Goal: Task Accomplishment & Management: Complete application form

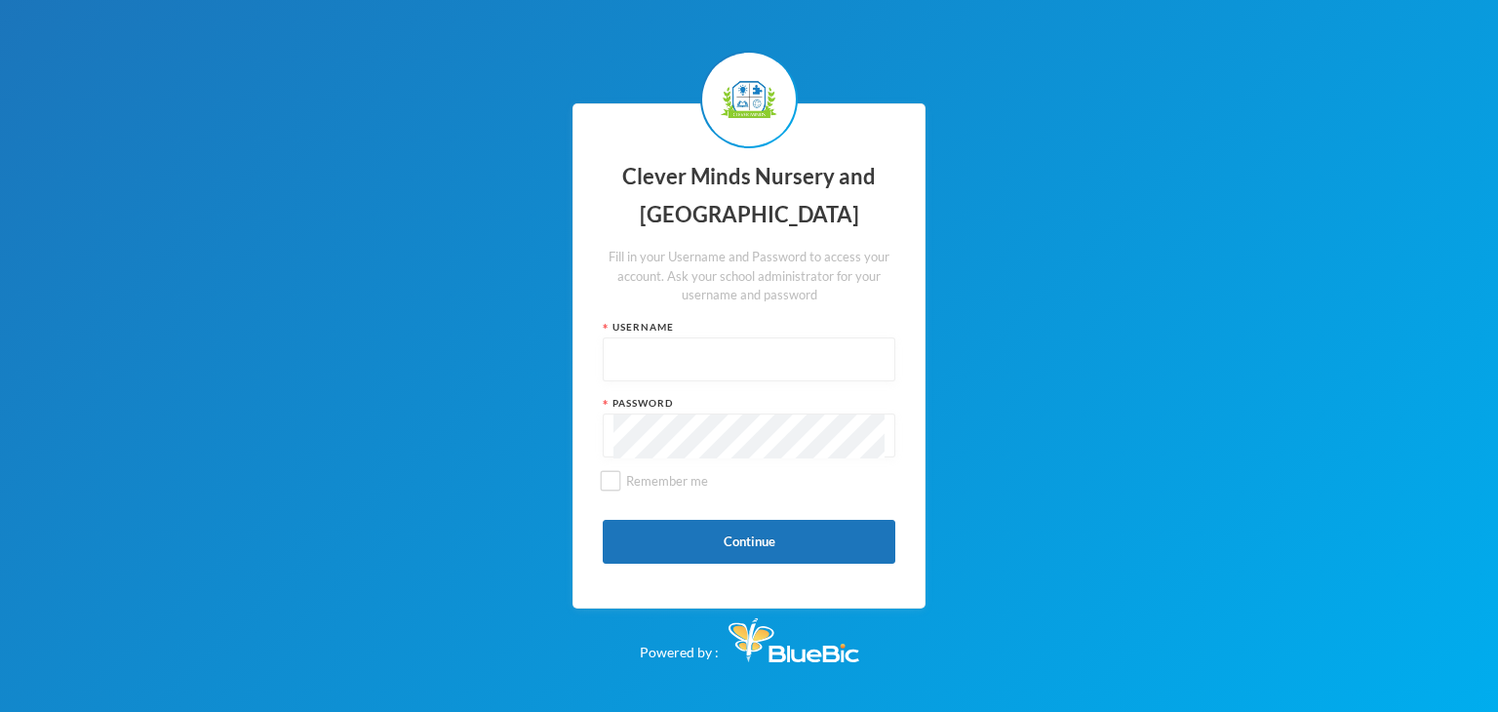
type input "admin"
click at [712, 535] on button "Continue" at bounding box center [749, 542] width 293 height 44
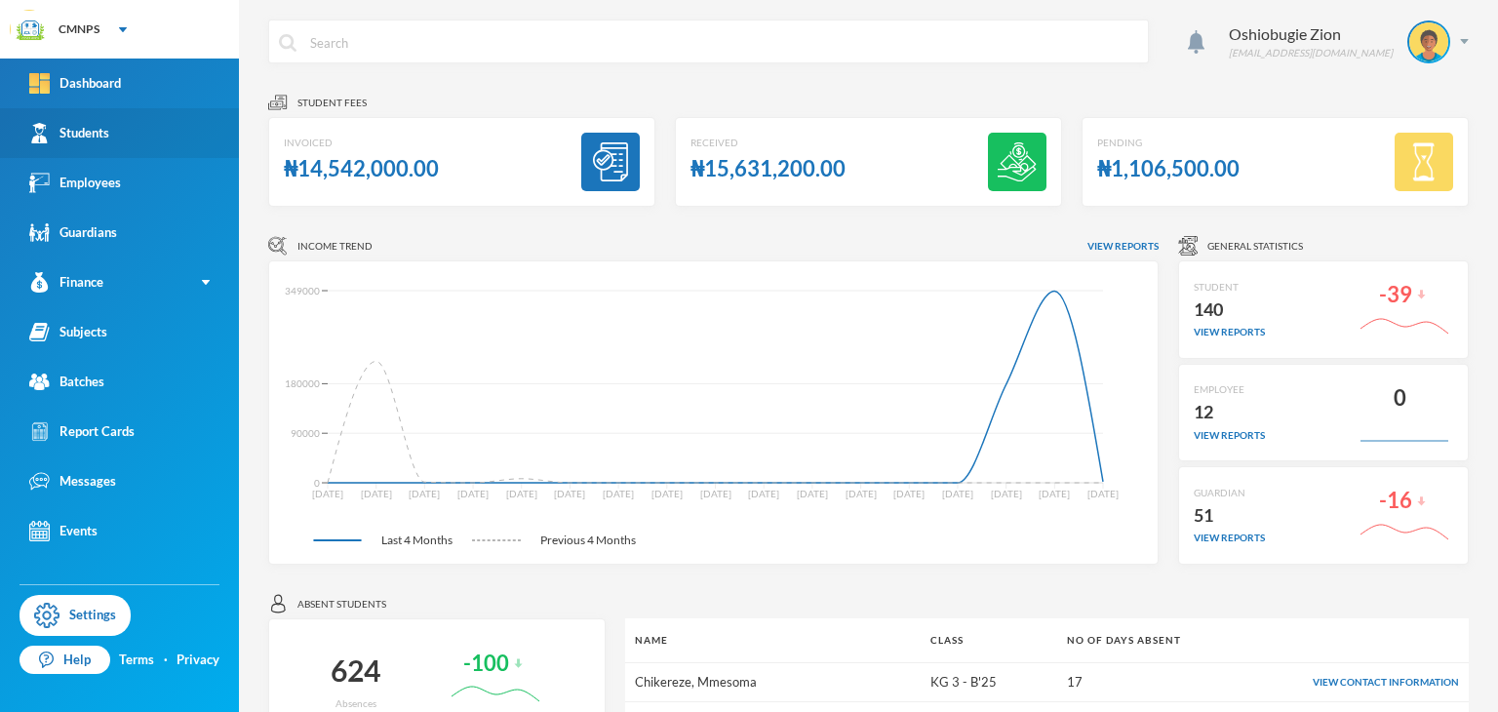
click at [113, 153] on link "Students" at bounding box center [119, 133] width 239 height 50
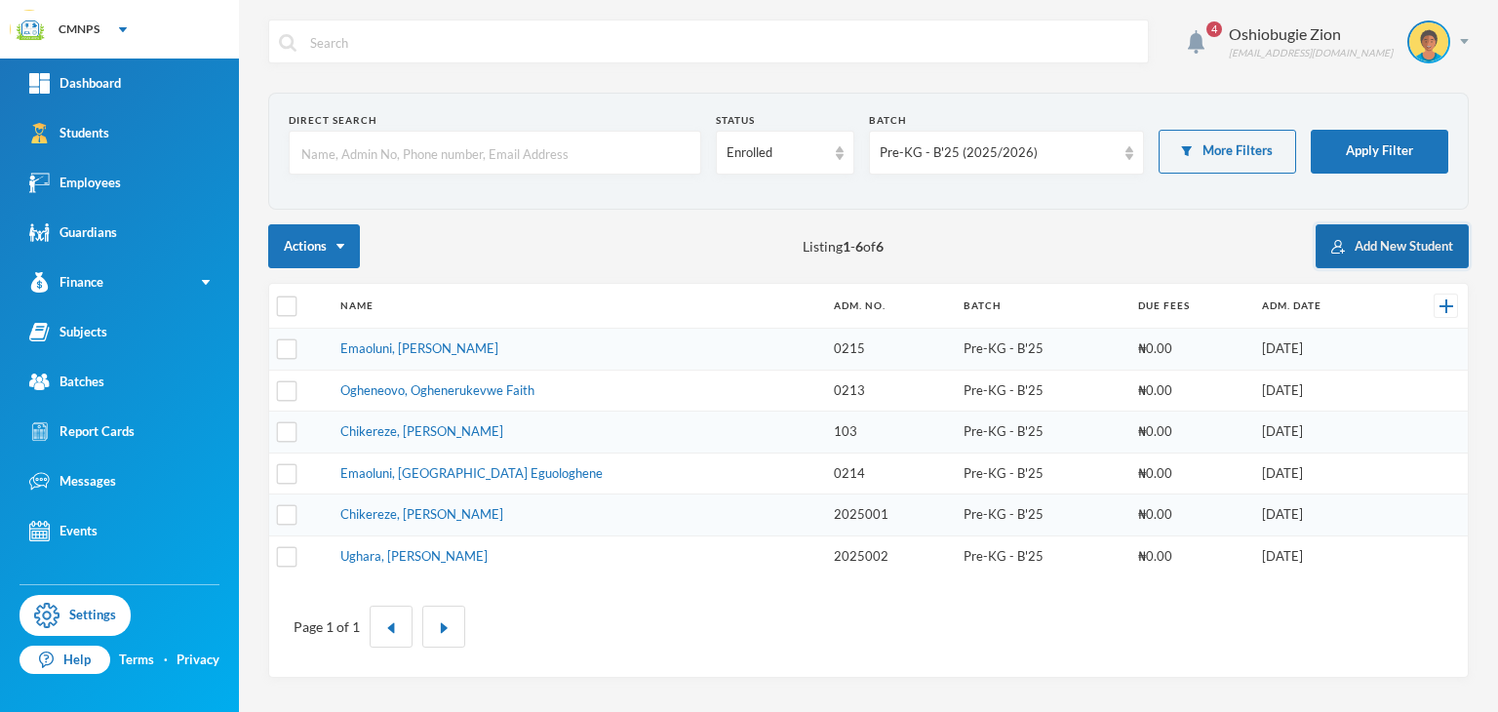
click at [1323, 243] on button "Add New Student" at bounding box center [1391, 246] width 153 height 44
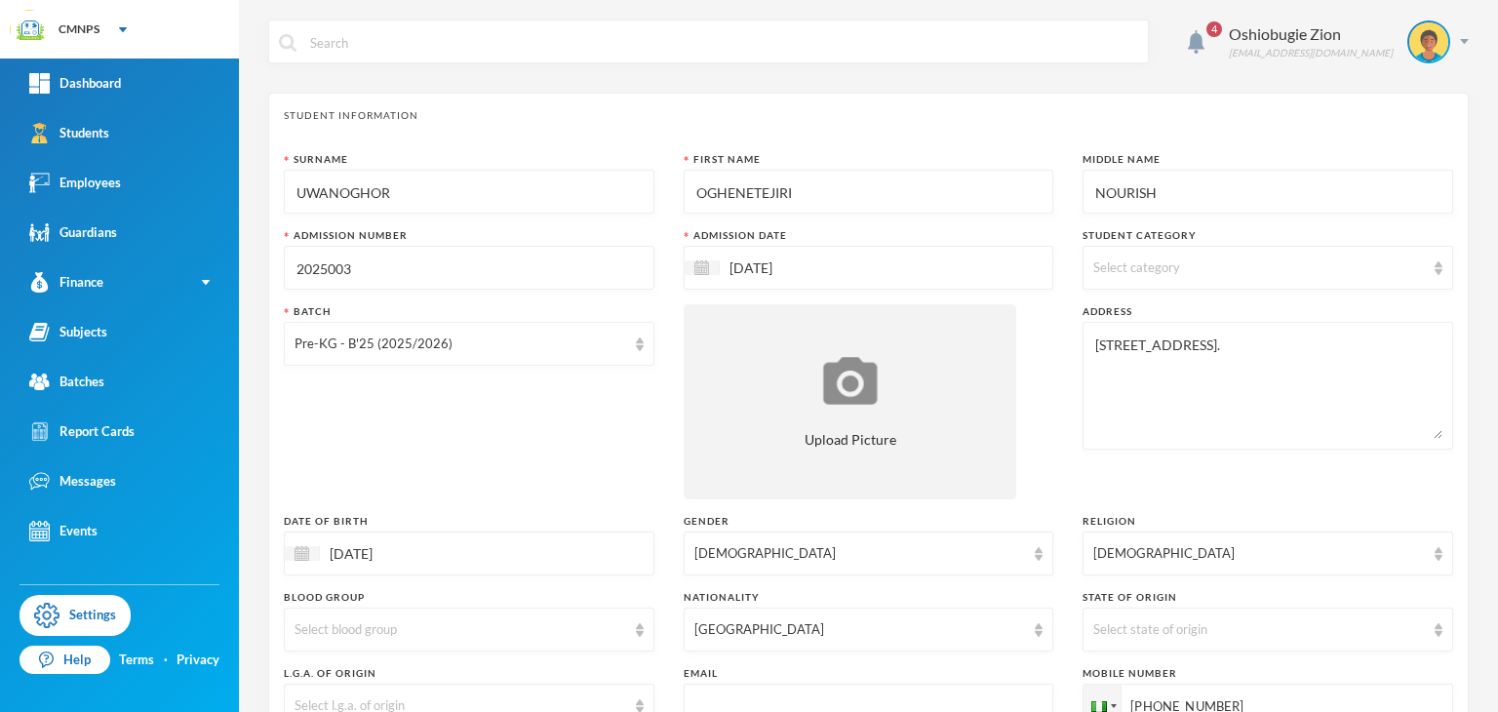
click at [541, 289] on input "2025003" at bounding box center [468, 269] width 349 height 44
click at [1482, 707] on div "4 Oshiobugie Zion [EMAIL_ADDRESS][DOMAIN_NAME] Student Information Surname UWAN…" at bounding box center [868, 356] width 1259 height 712
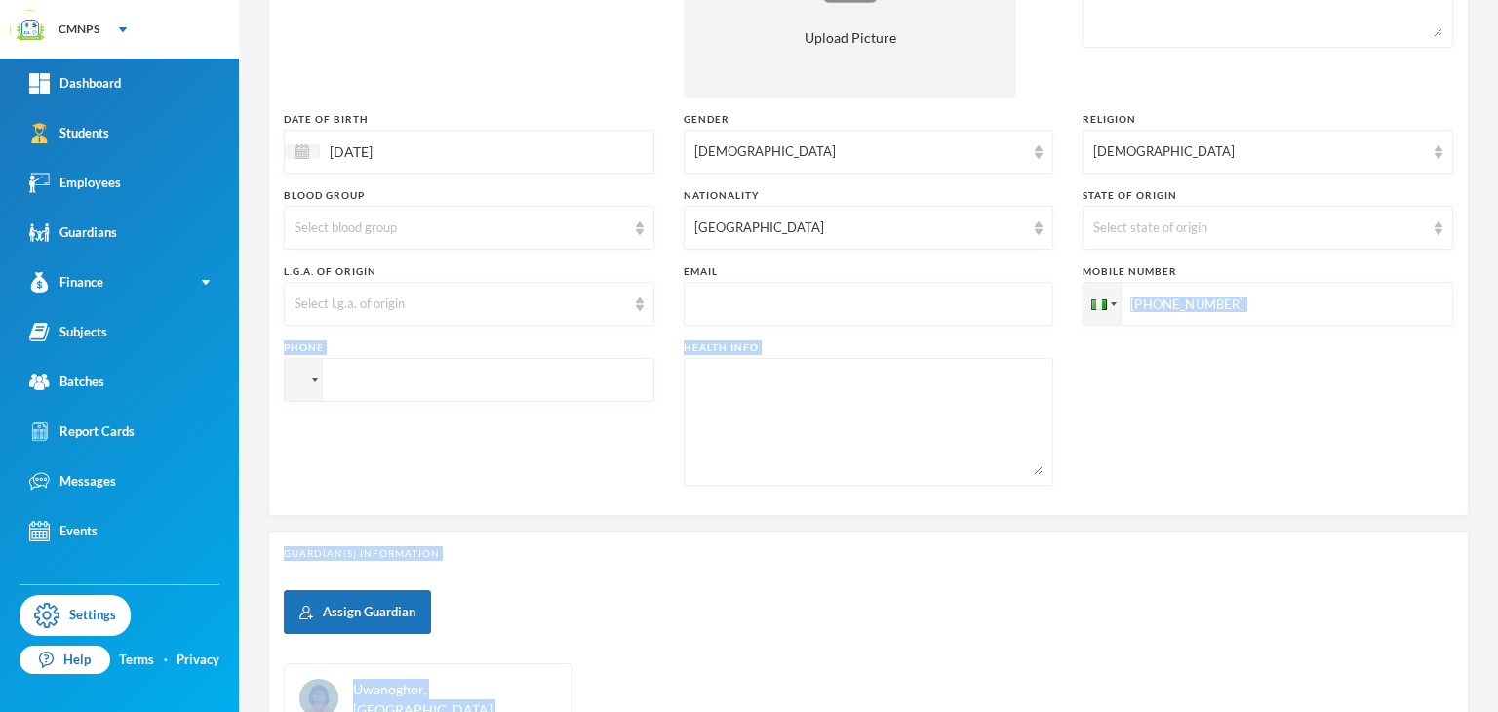
click at [1490, 701] on div "4 Oshiobugie Zion [EMAIL_ADDRESS][DOMAIN_NAME] Student Information Surname UWAN…" at bounding box center [868, 356] width 1259 height 712
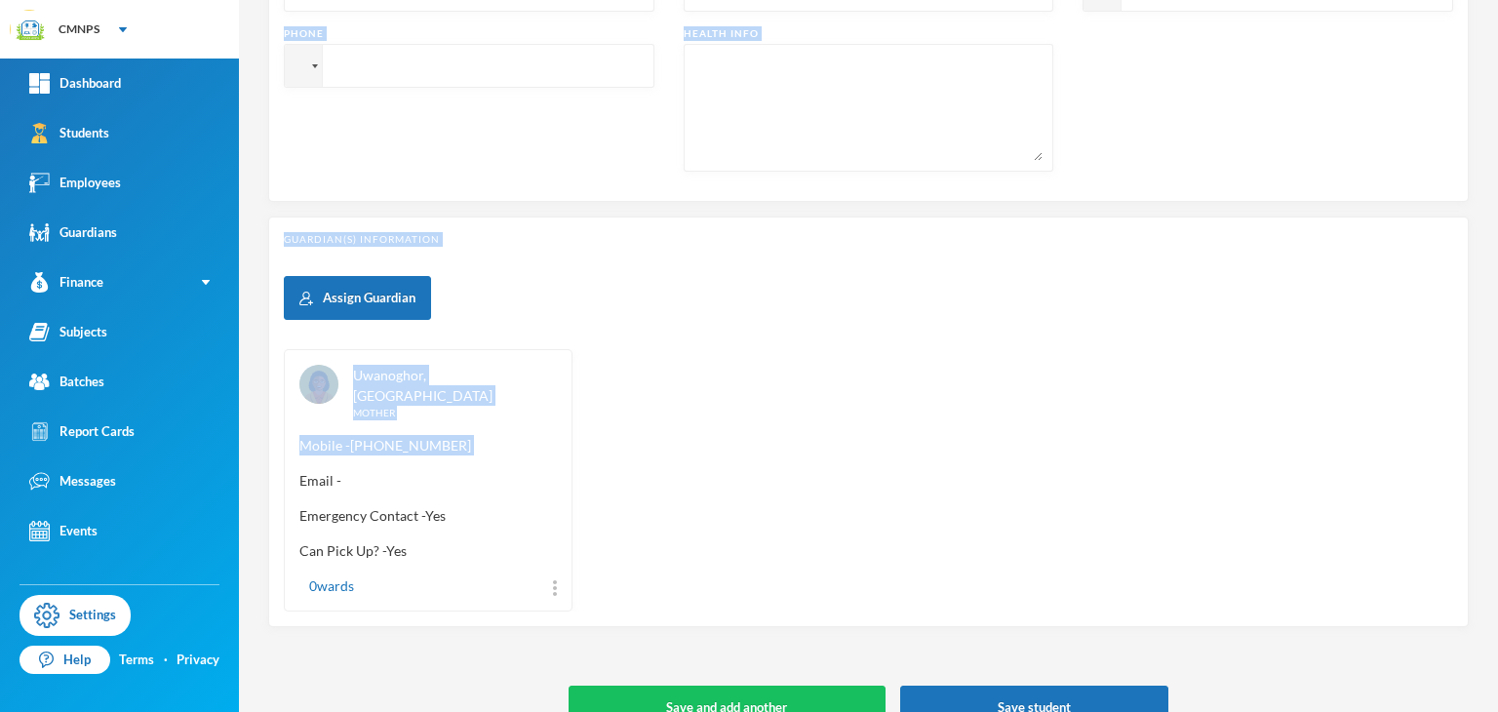
scroll to position [734, 0]
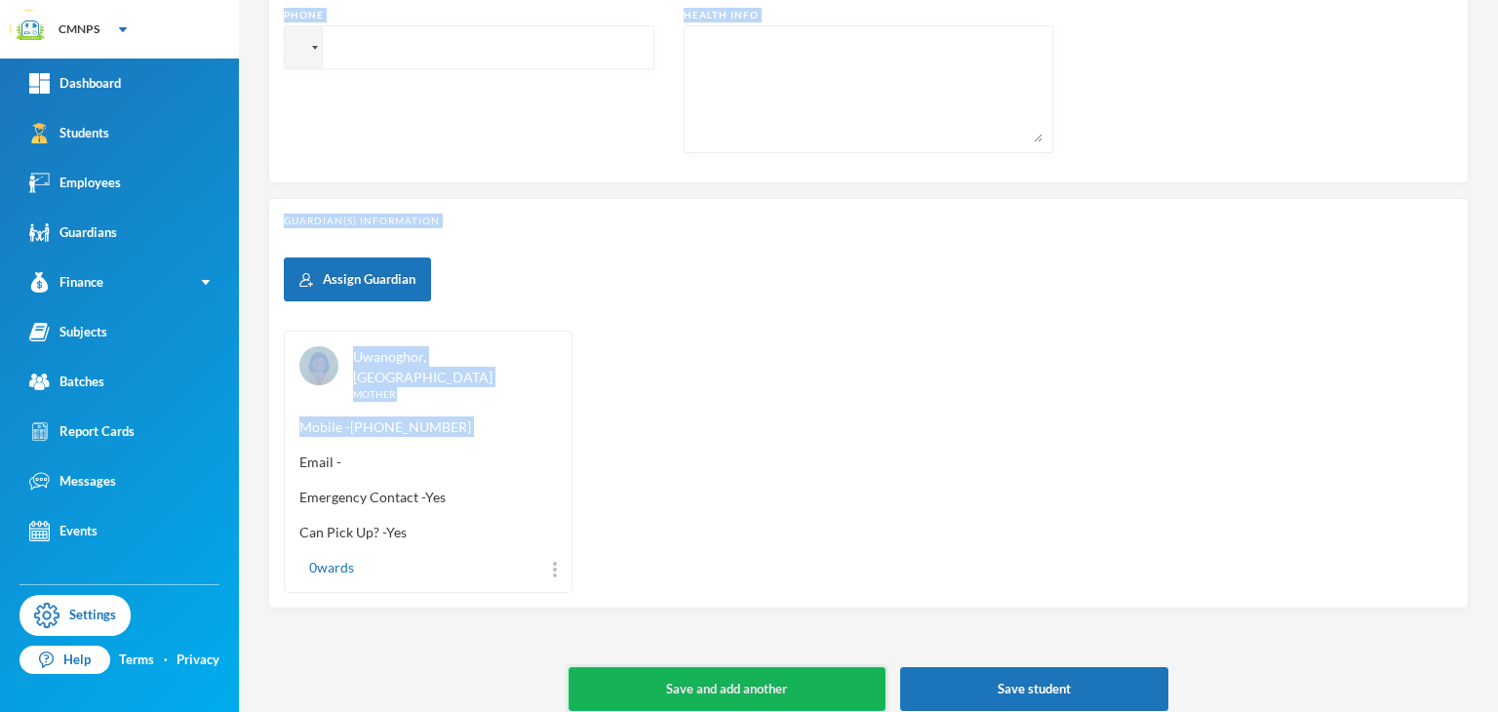
click at [828, 668] on button "Save and add another" at bounding box center [726, 689] width 317 height 44
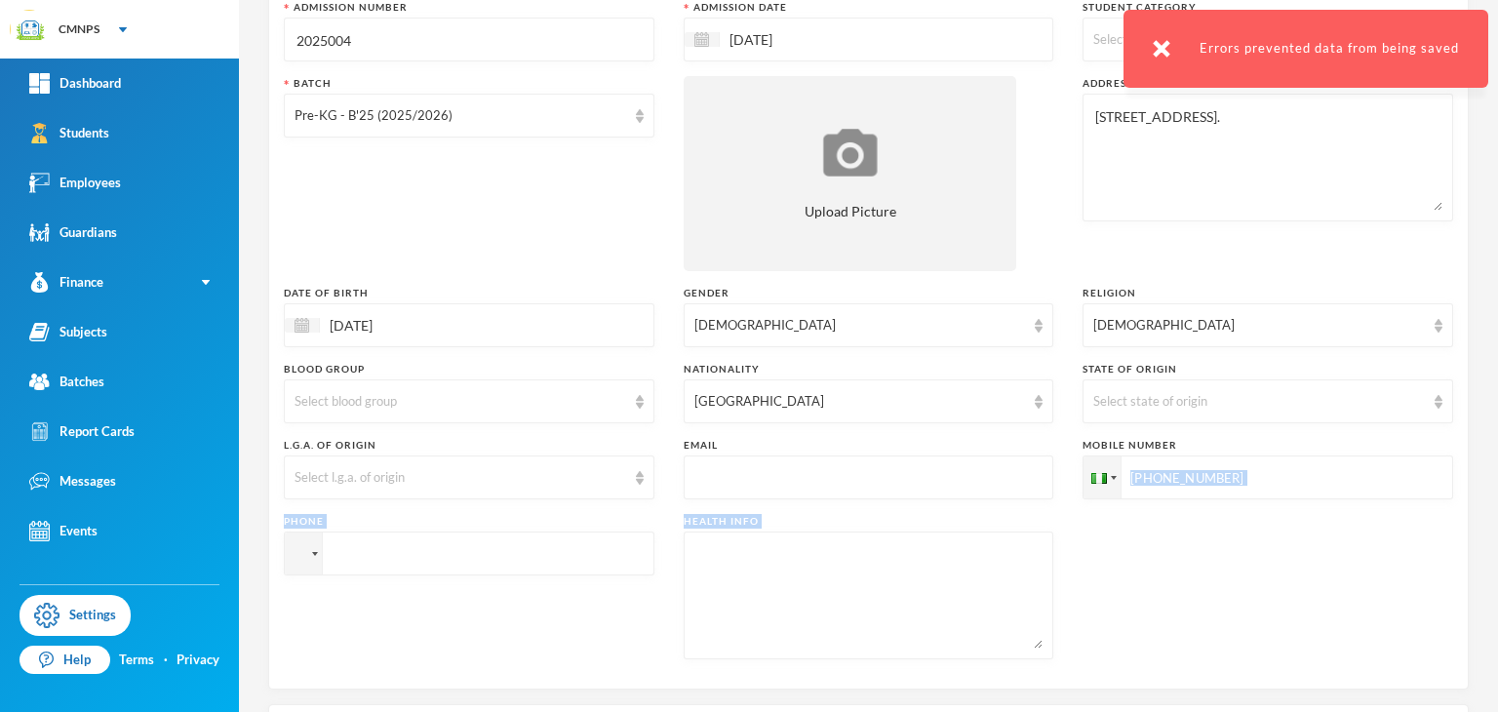
scroll to position [163, 0]
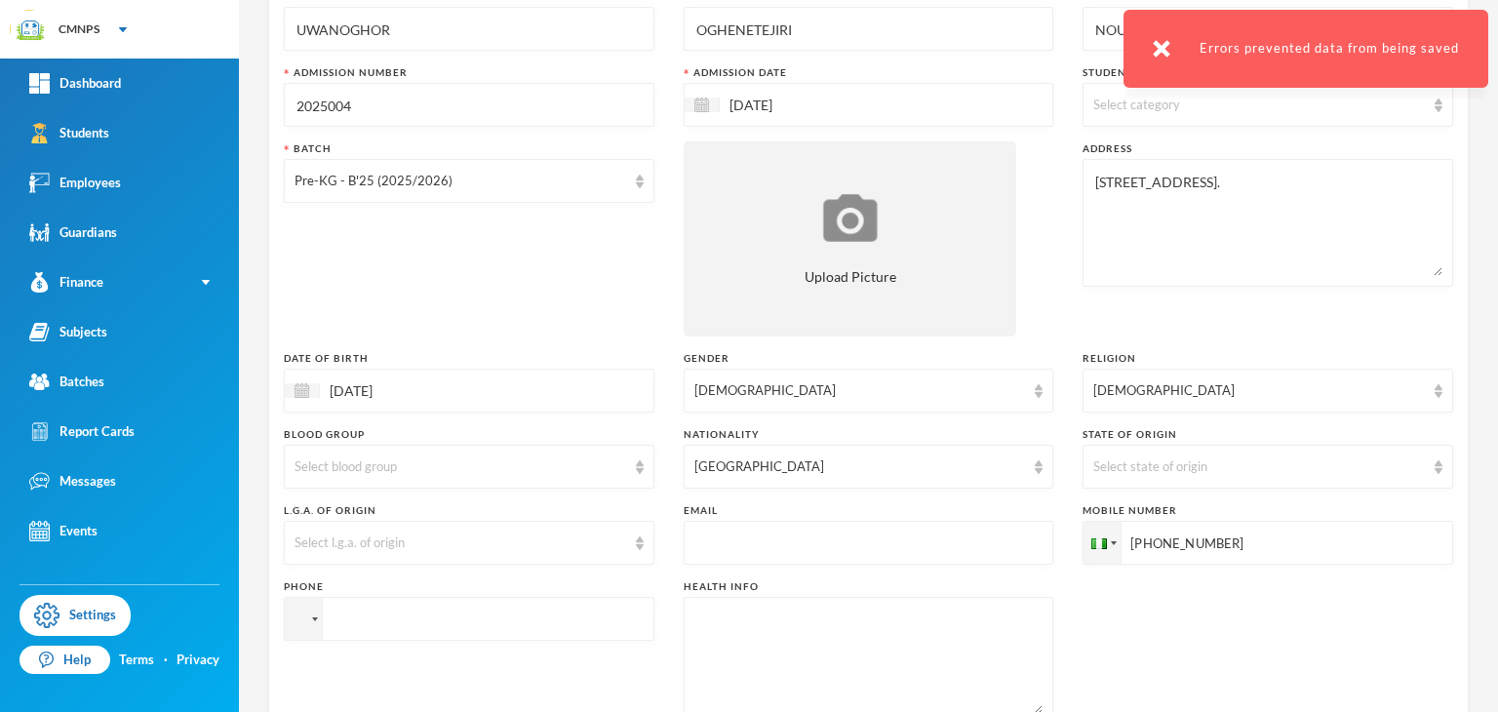
click at [460, 111] on input "2025004" at bounding box center [468, 106] width 349 height 44
type input "2"
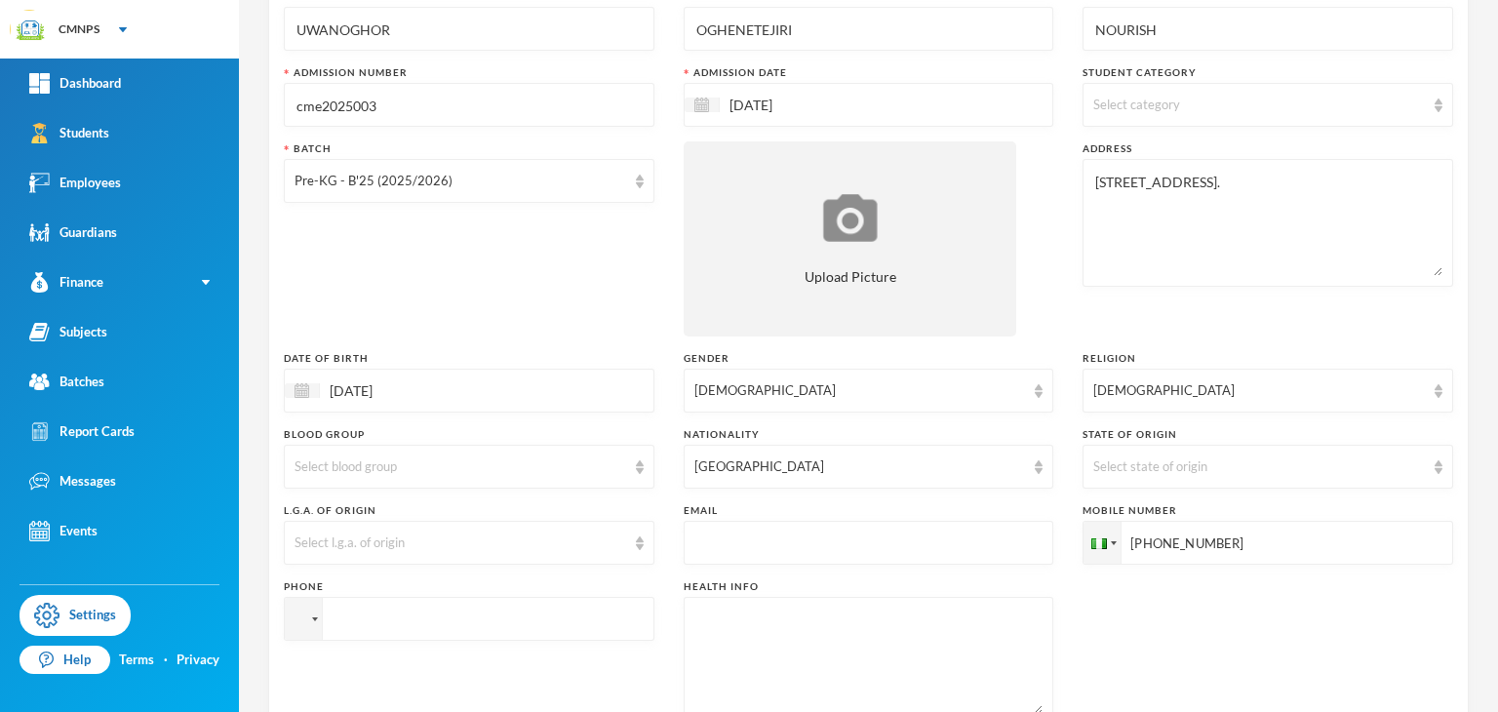
type input "cme2025003"
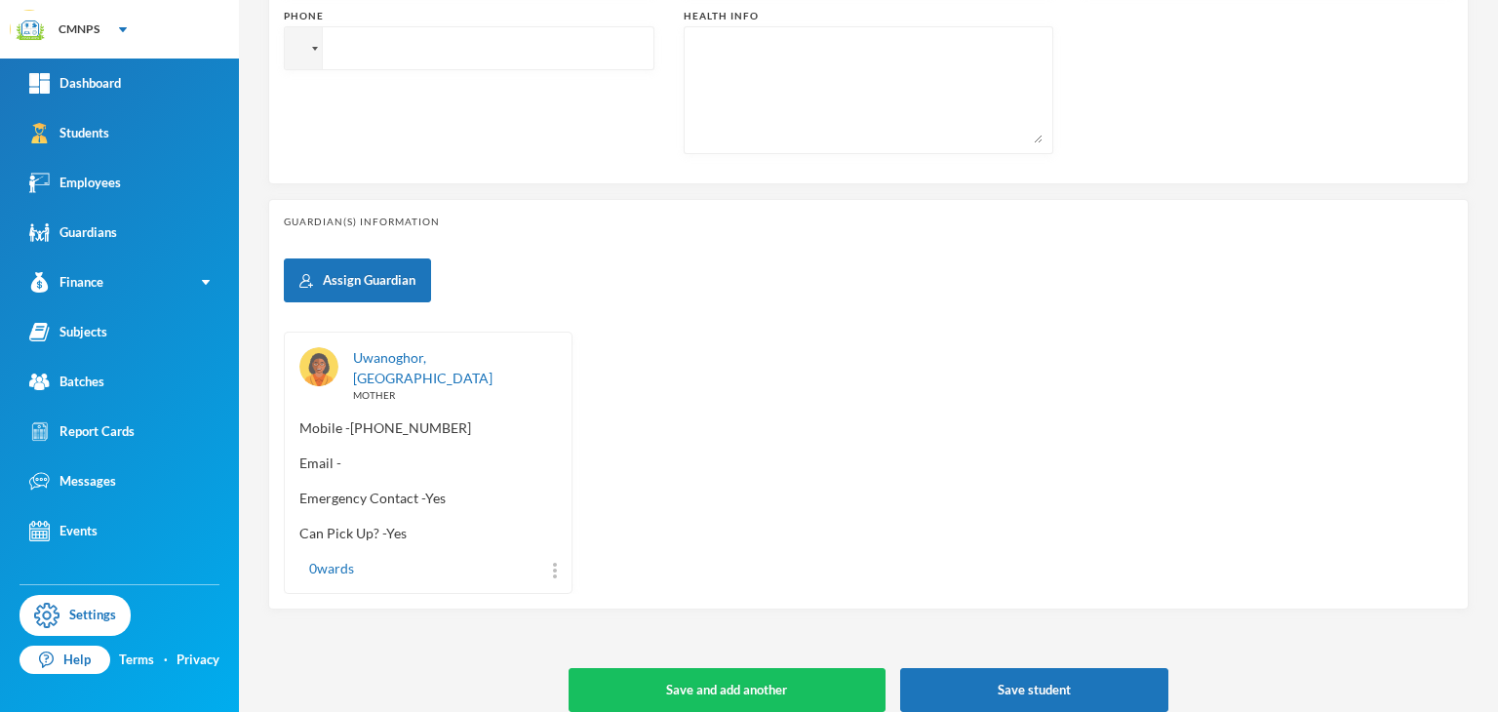
scroll to position [734, 0]
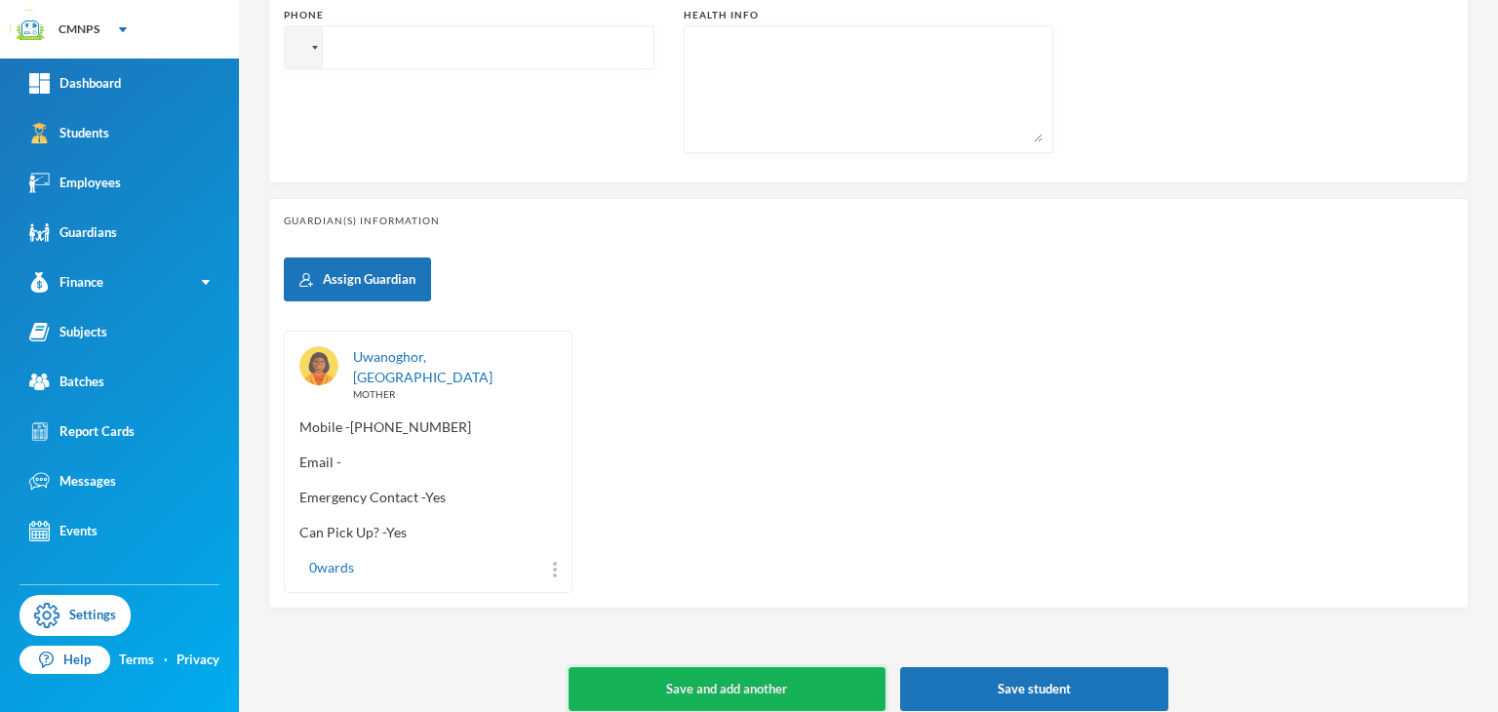
click at [822, 667] on button "Save and add another" at bounding box center [726, 689] width 317 height 44
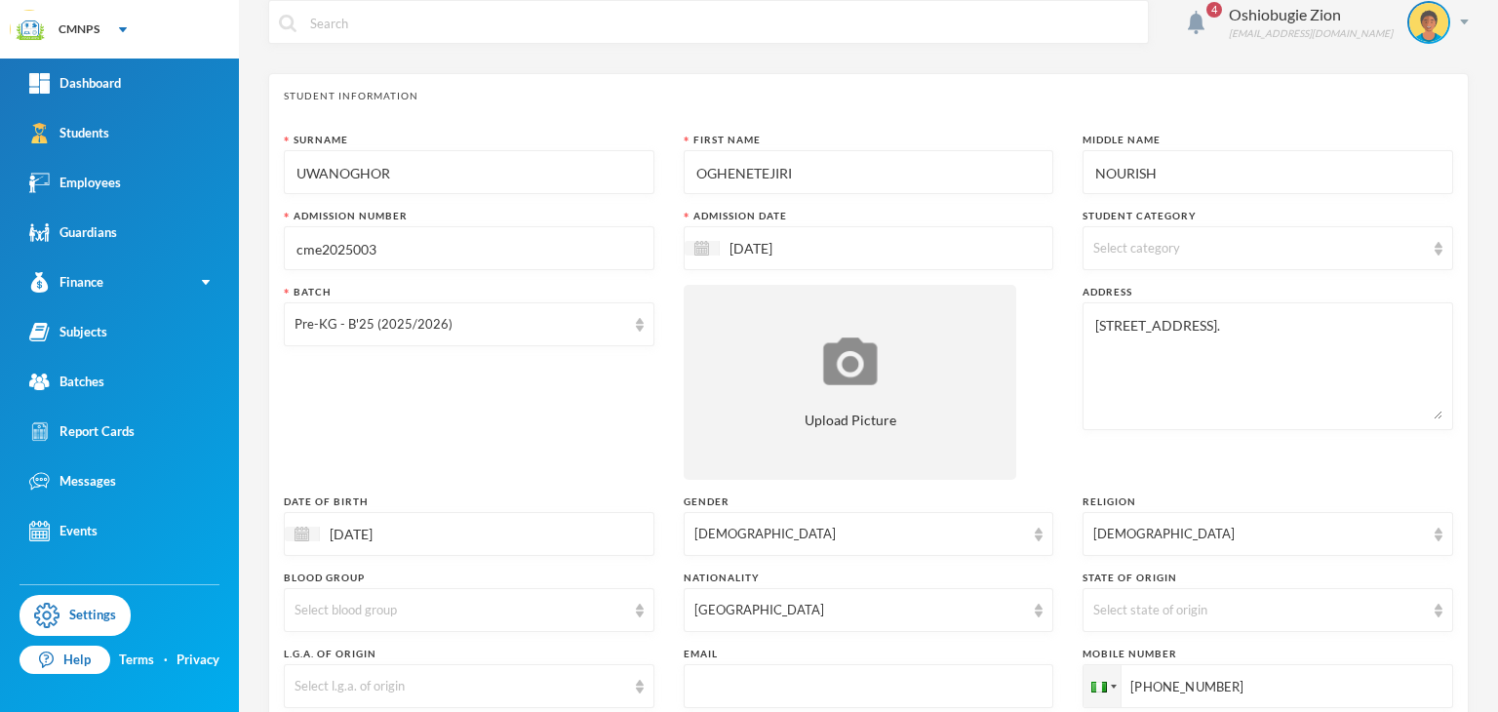
scroll to position [0, 0]
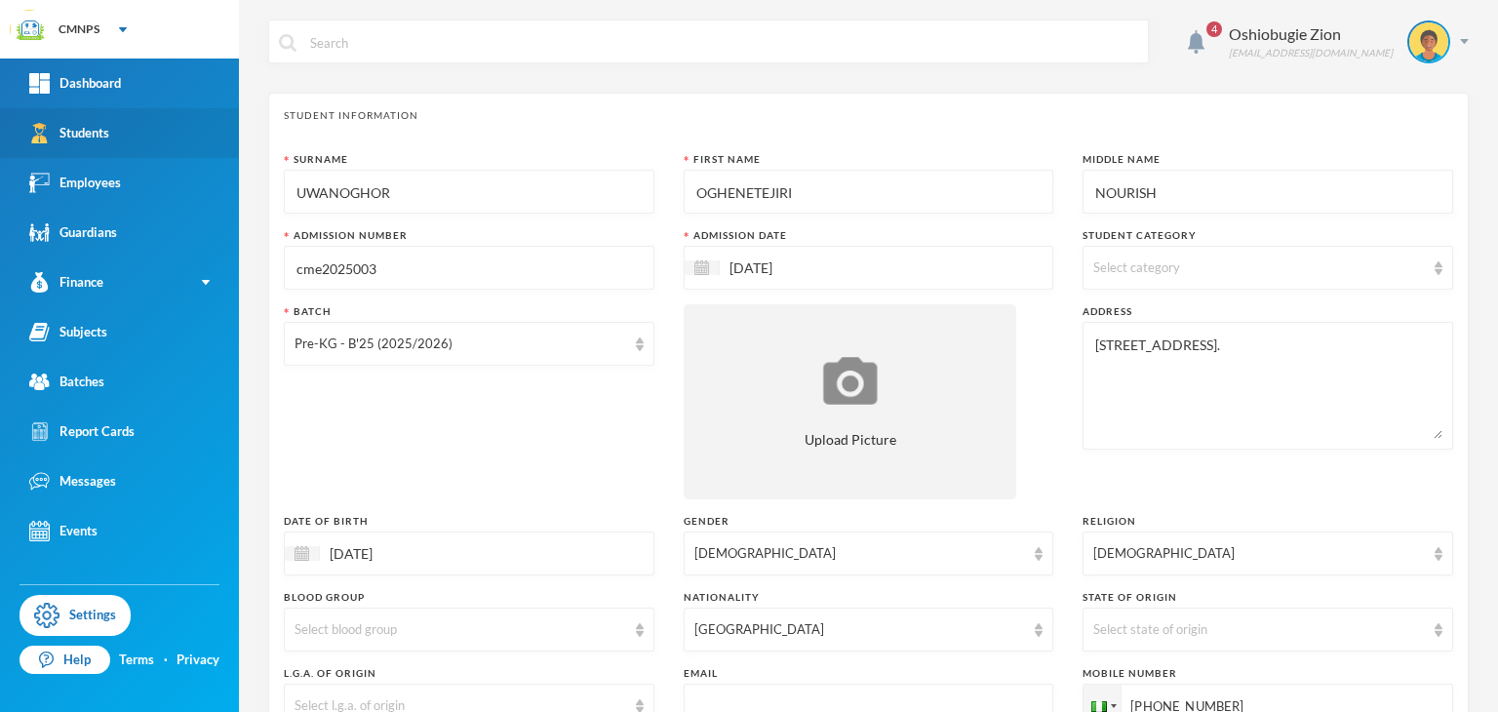
click at [164, 146] on link "Students" at bounding box center [119, 133] width 239 height 50
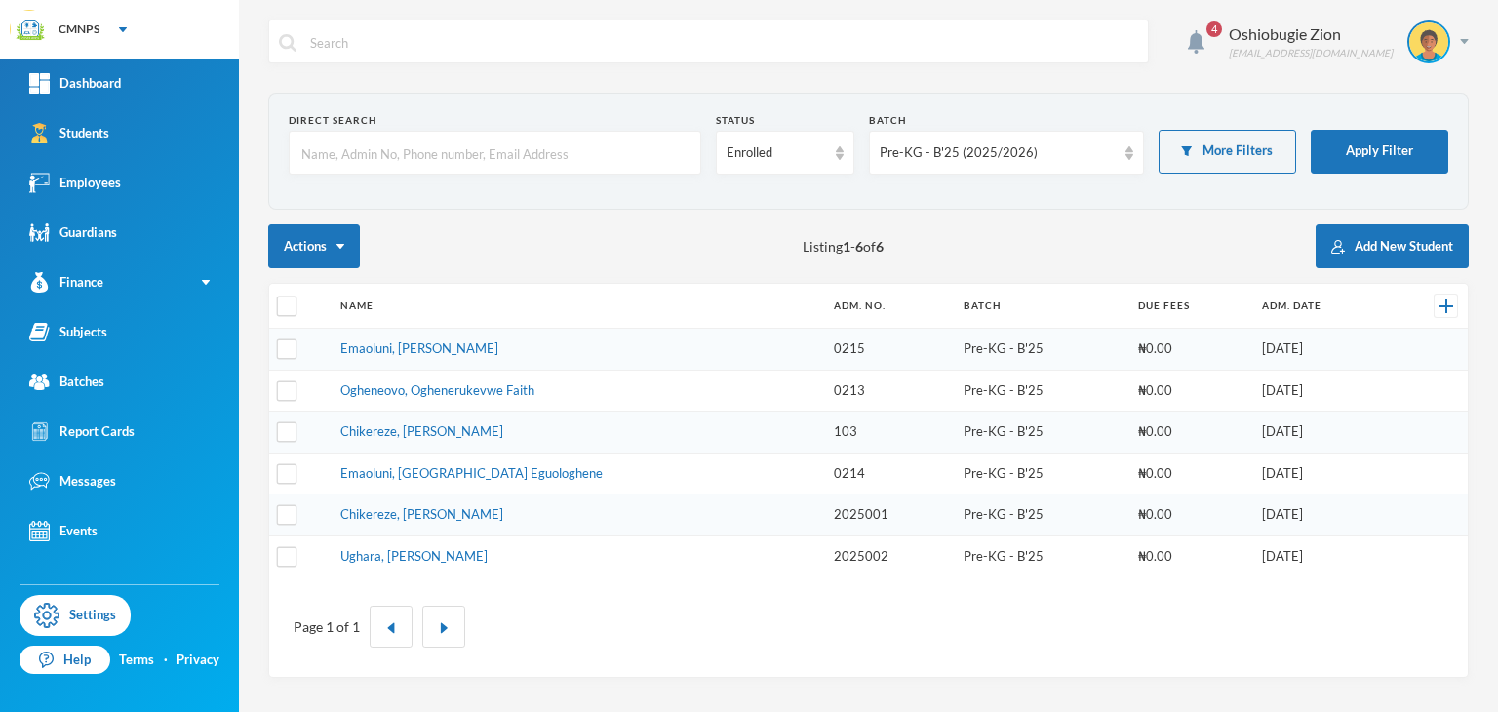
drag, startPoint x: 501, startPoint y: 507, endPoint x: 343, endPoint y: 500, distance: 158.1
click at [343, 500] on td "Chikereze, [PERSON_NAME]" at bounding box center [577, 515] width 493 height 42
drag, startPoint x: 1421, startPoint y: 215, endPoint x: 1408, endPoint y: 253, distance: 39.2
click at [1408, 253] on div "Direct Search Status Enrolled Batch Pre-KG - B'25 (2025/2026) More Filters Appl…" at bounding box center [868, 385] width 1200 height 585
click at [1408, 253] on button "Add New Student" at bounding box center [1391, 246] width 153 height 44
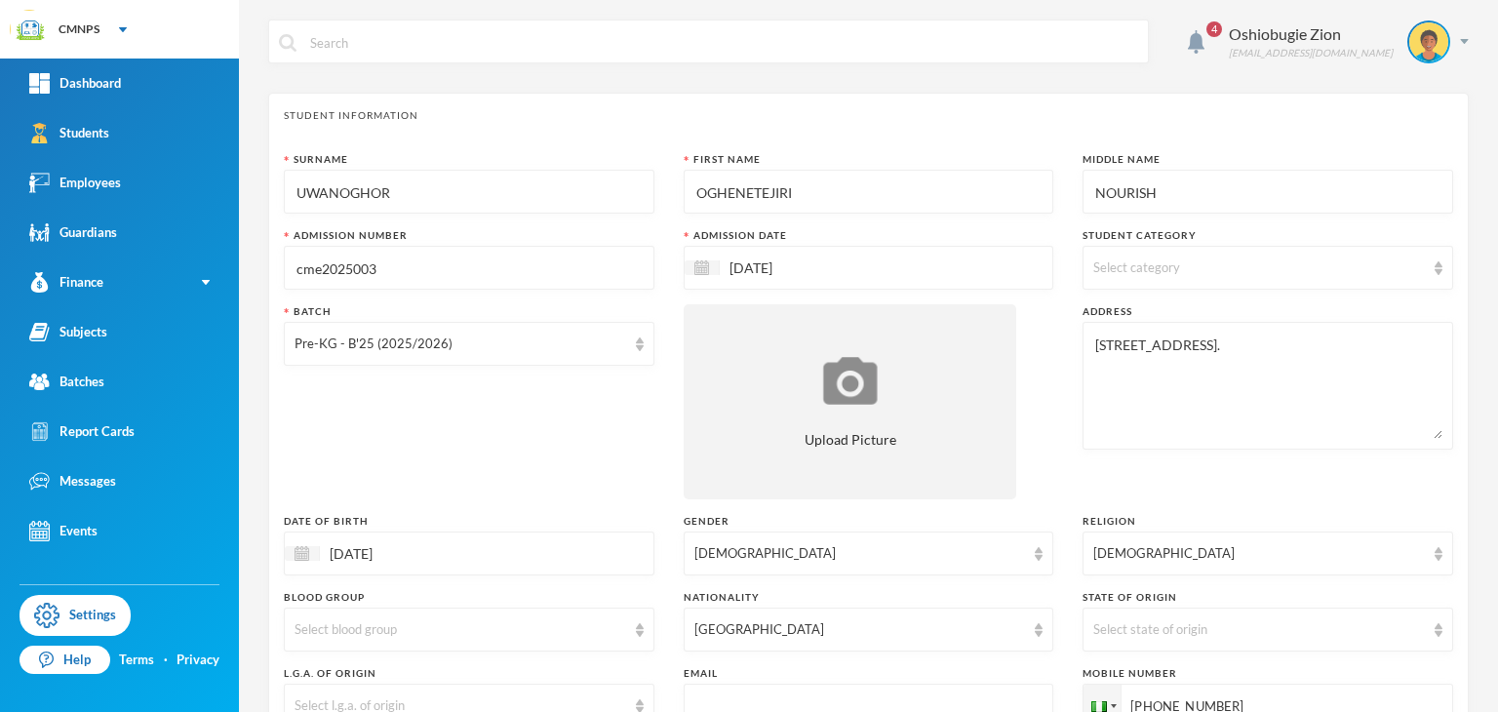
click at [316, 265] on input "cme2025003" at bounding box center [468, 269] width 349 height 44
type input "2025003"
click at [1135, 267] on span "Select category" at bounding box center [1136, 267] width 87 height 16
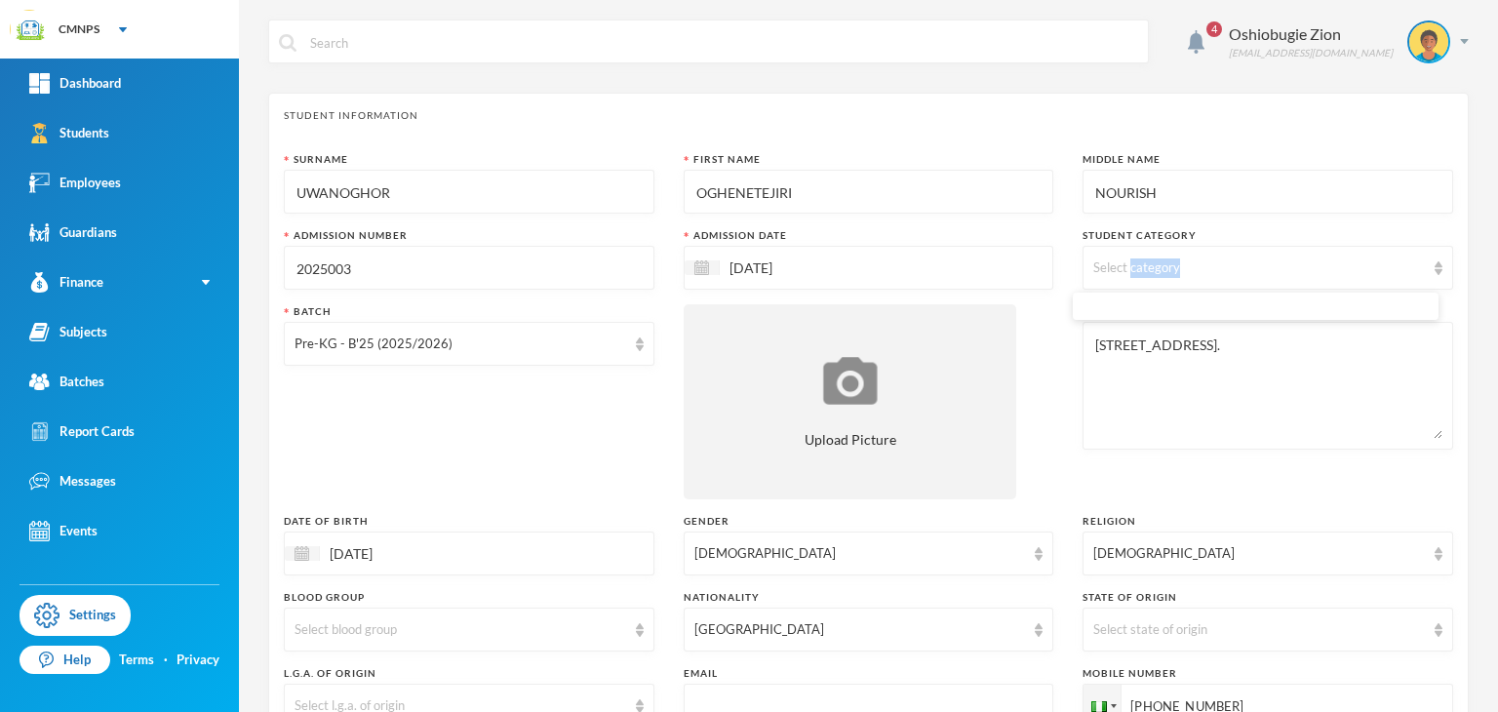
click at [1202, 274] on div "Select category" at bounding box center [1259, 268] width 332 height 20
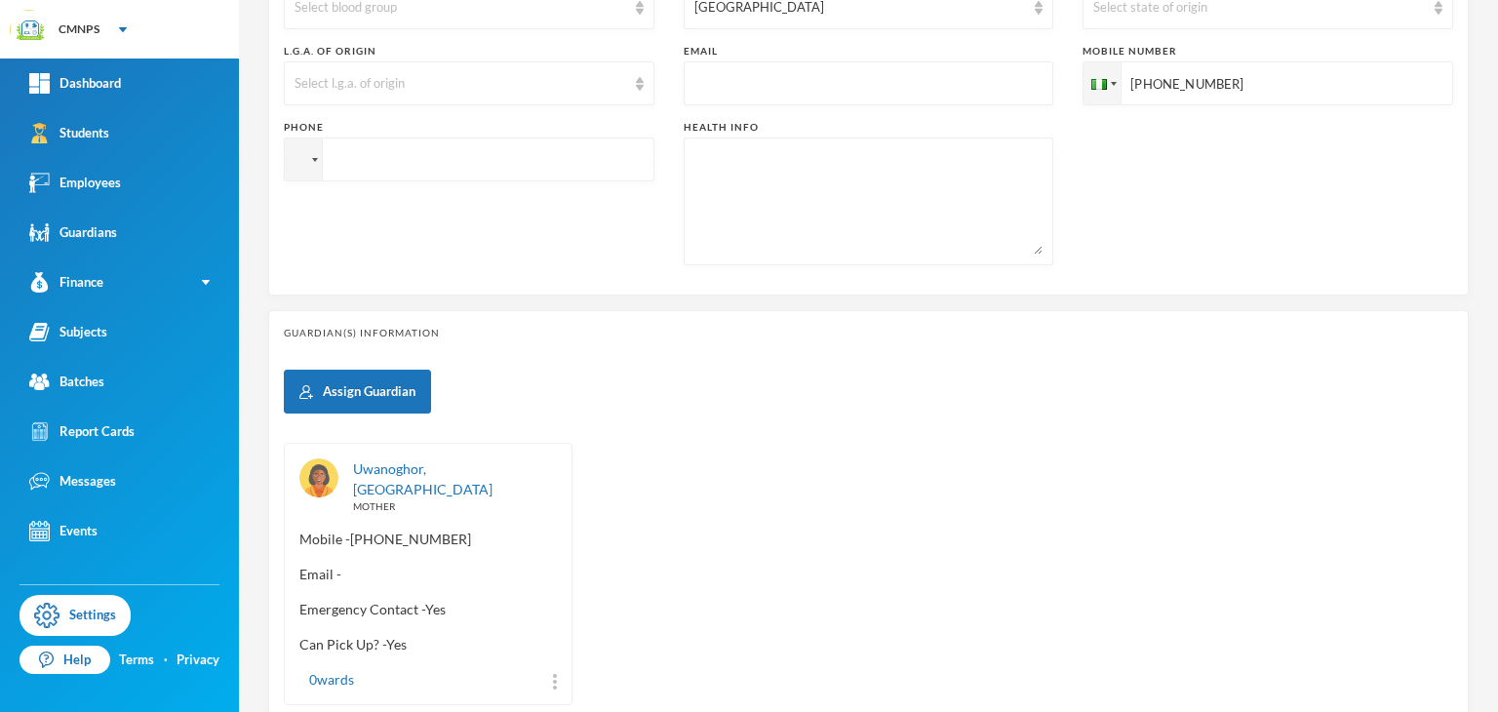
click at [495, 177] on input "tel" at bounding box center [469, 159] width 371 height 44
type input "[PHONE_NUMBER]"
click at [952, 94] on input "text" at bounding box center [868, 84] width 349 height 44
click at [537, 82] on div "Select l.g.a. of origin" at bounding box center [460, 84] width 332 height 20
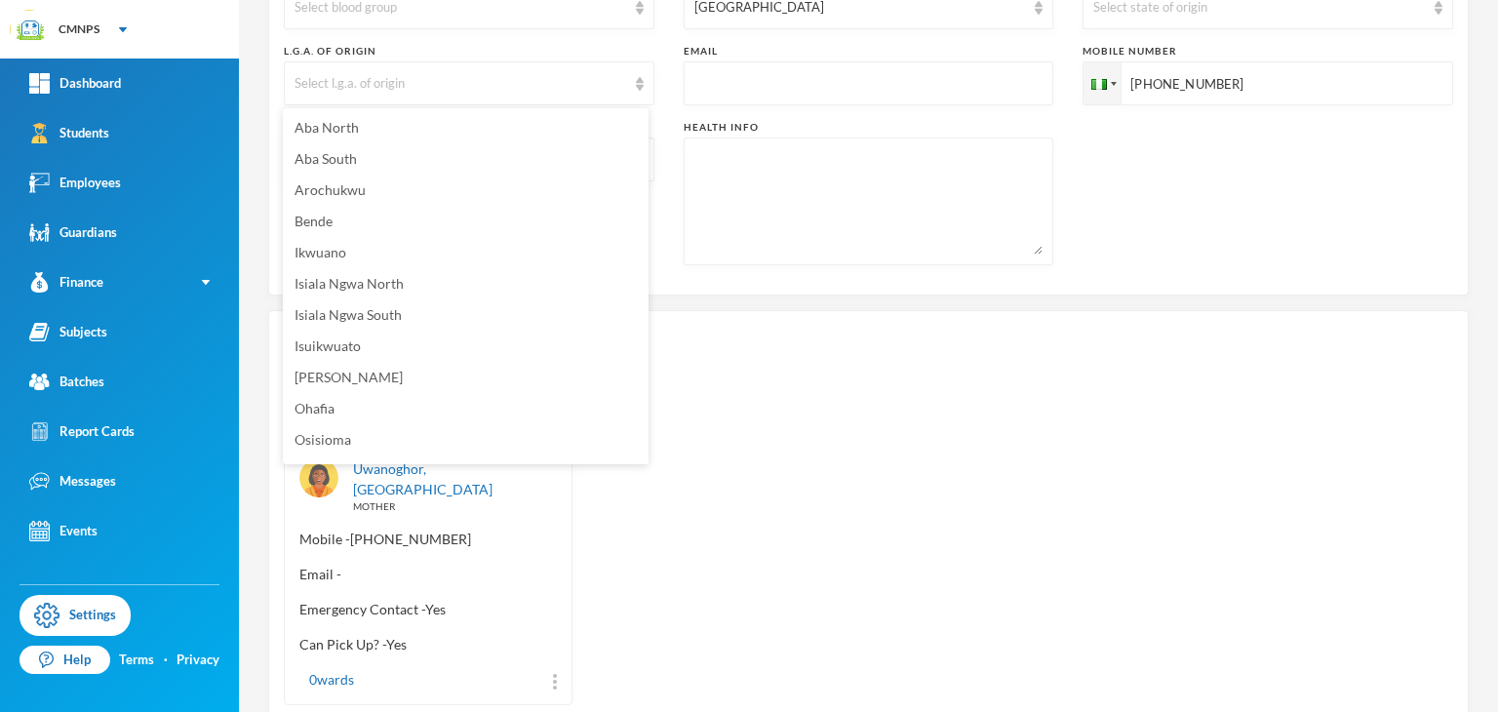
click at [844, 306] on div "Student Information Surname UWANOGHOR First Name OGHENETEJIRI Middle Name NOURI…" at bounding box center [868, 147] width 1200 height 1352
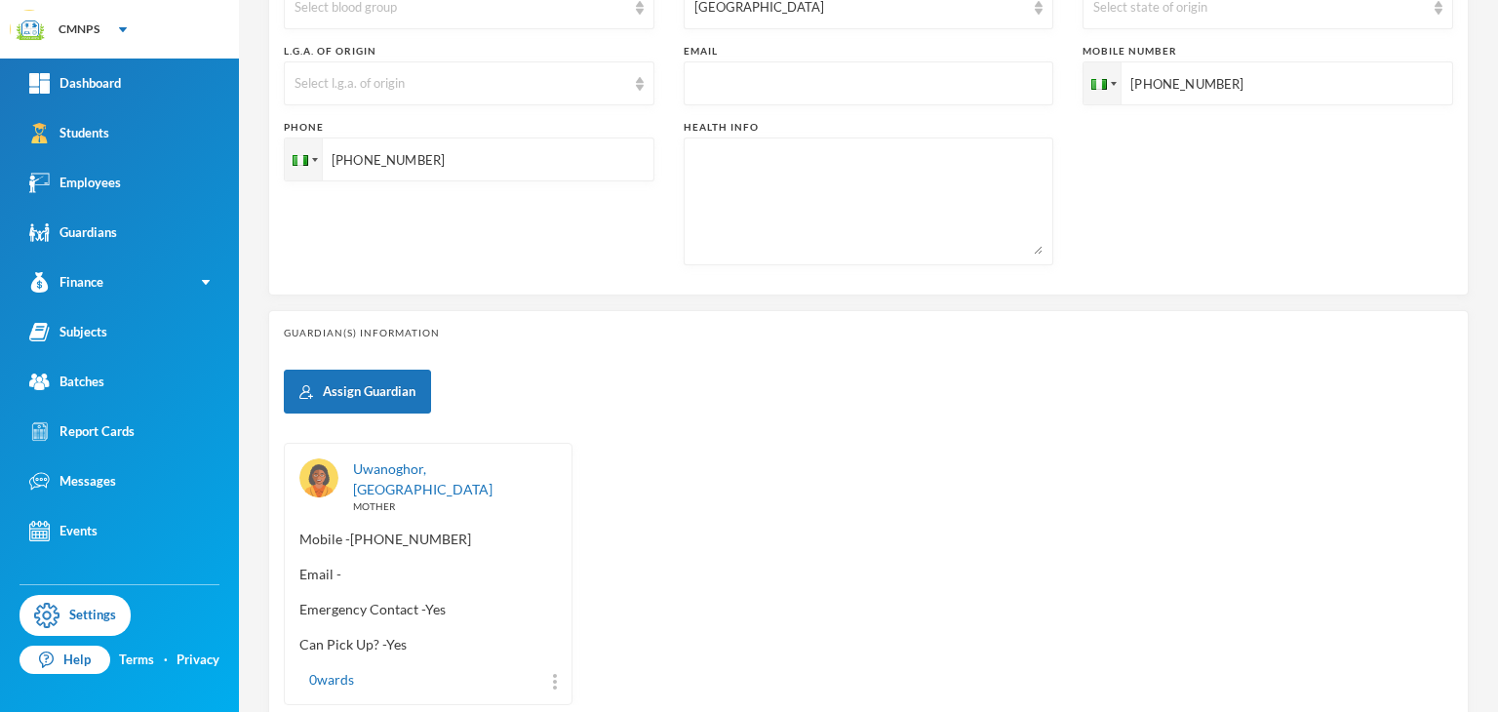
type input "[DATE]"
type input "+234"
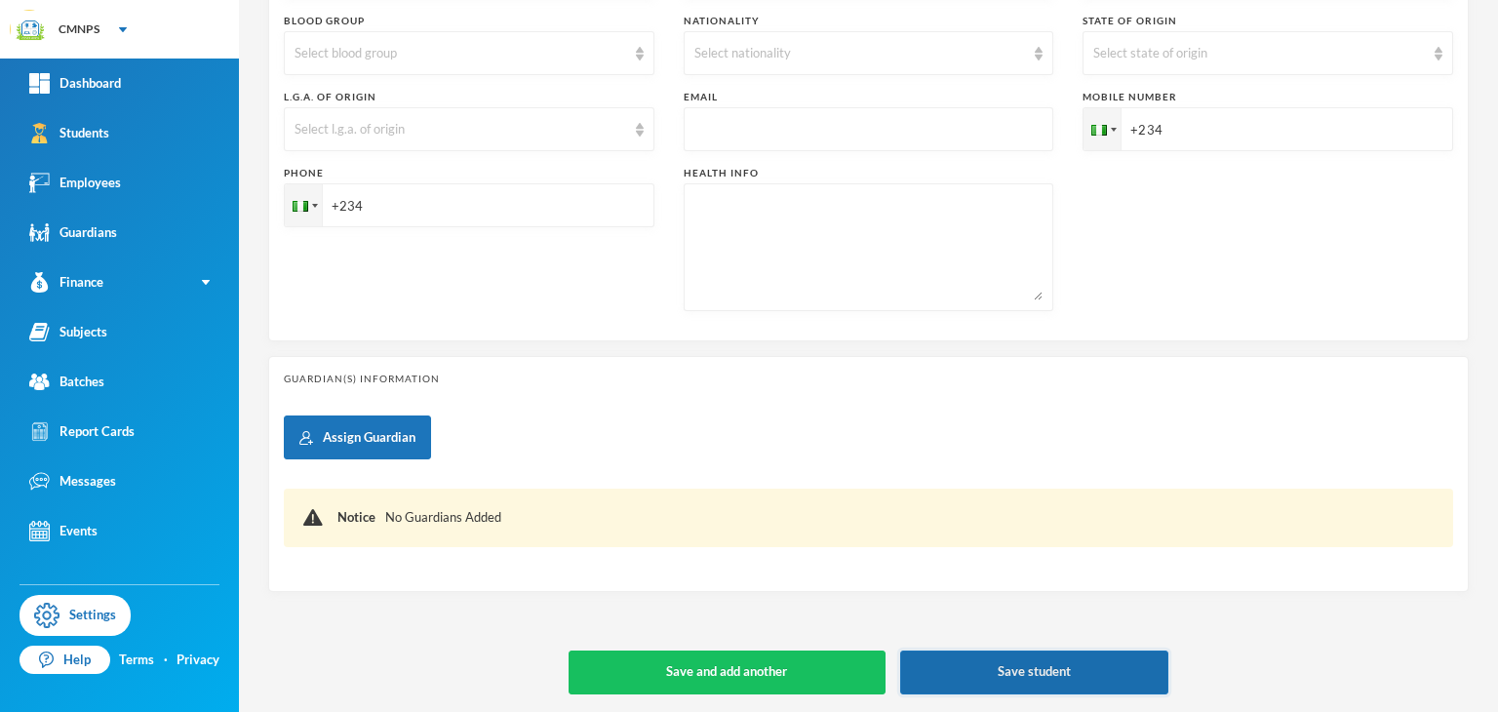
click at [950, 659] on button "Save student" at bounding box center [1034, 672] width 269 height 44
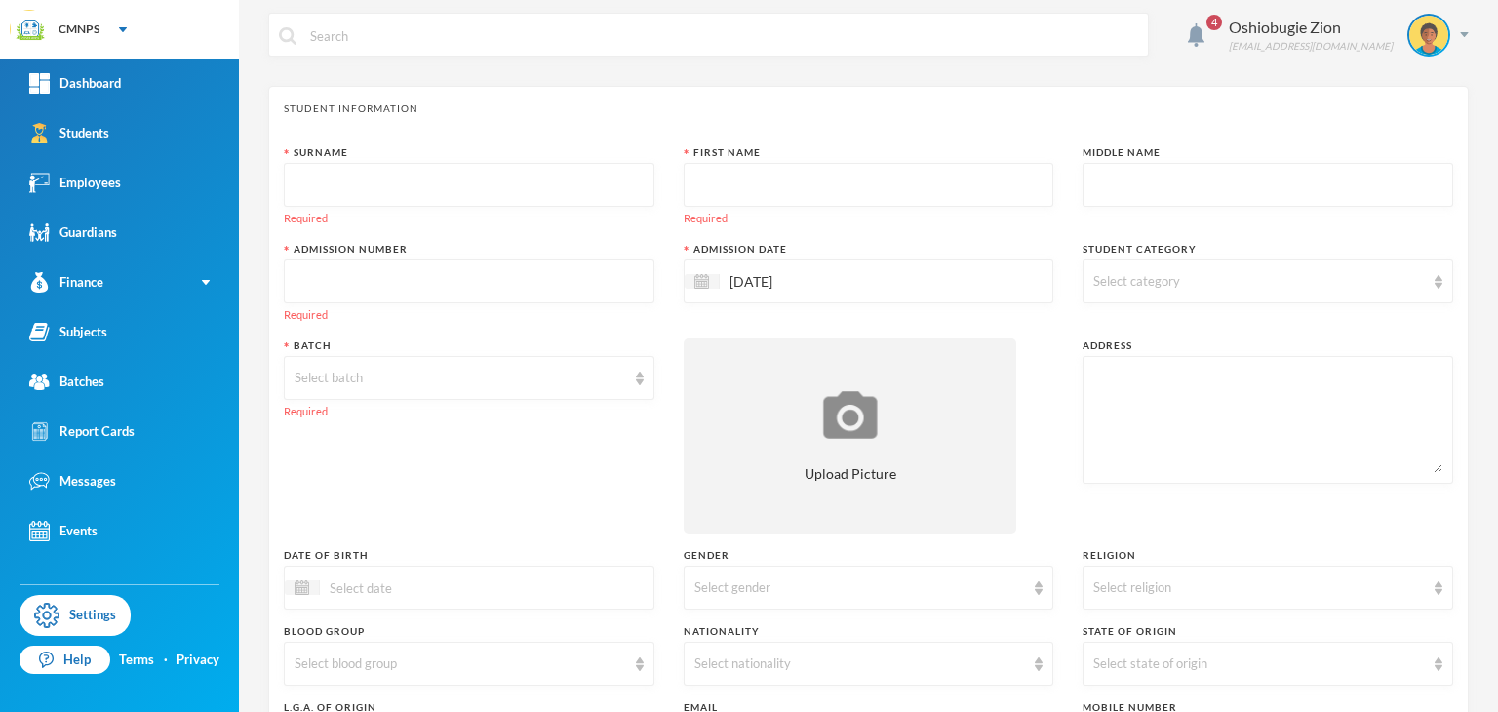
scroll to position [0, 0]
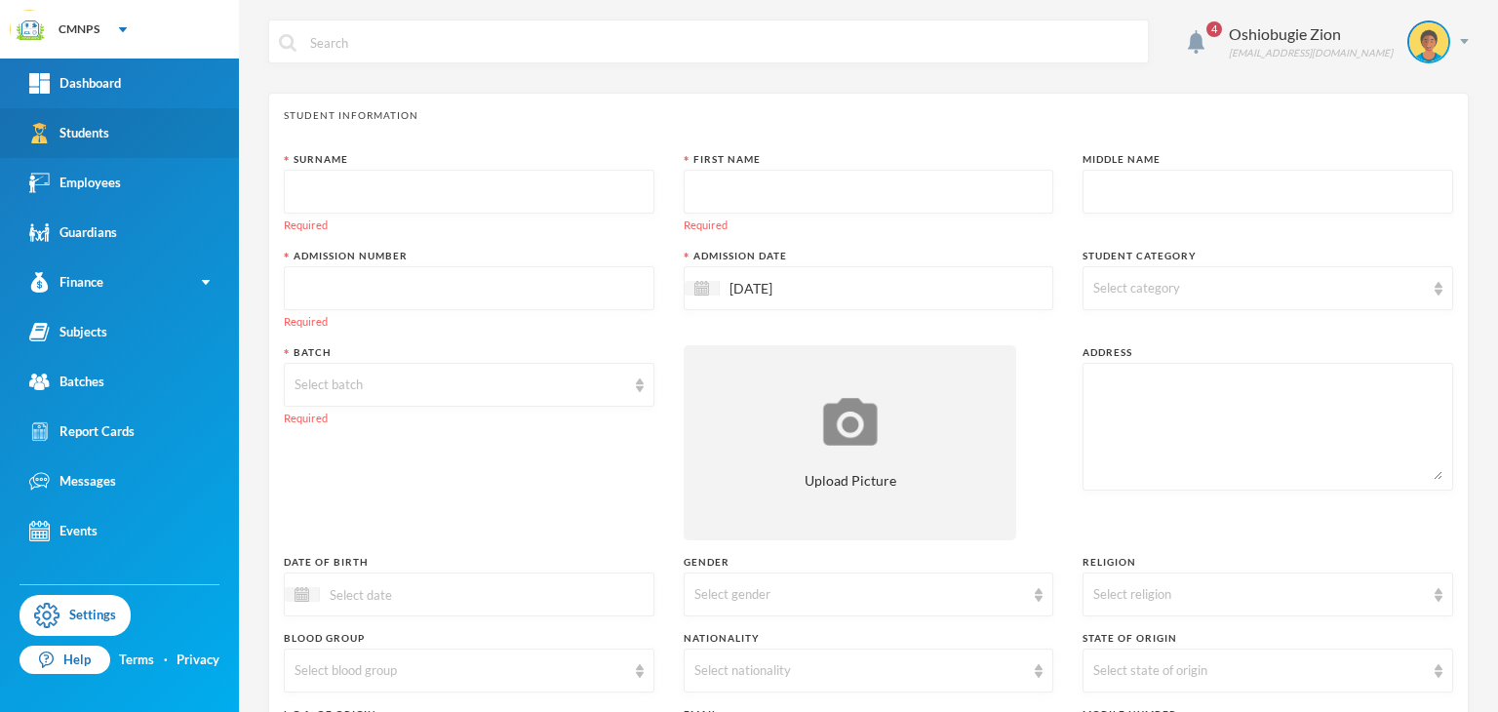
click at [102, 116] on link "Students" at bounding box center [119, 133] width 239 height 50
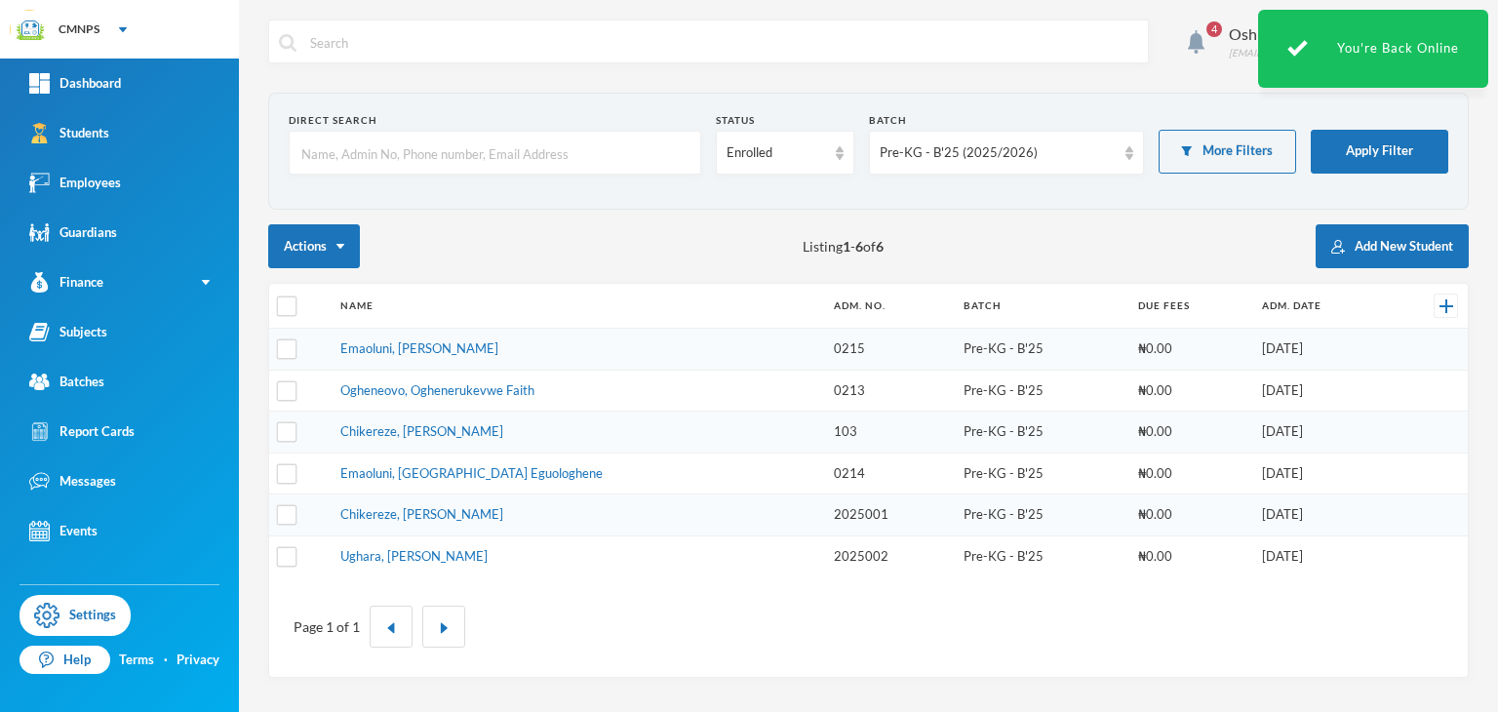
click at [690, 227] on div "Actions Listing 1 - 6 of 6 Add New Student" at bounding box center [868, 246] width 1200 height 44
click at [1354, 246] on button "Add New Student" at bounding box center [1391, 246] width 153 height 44
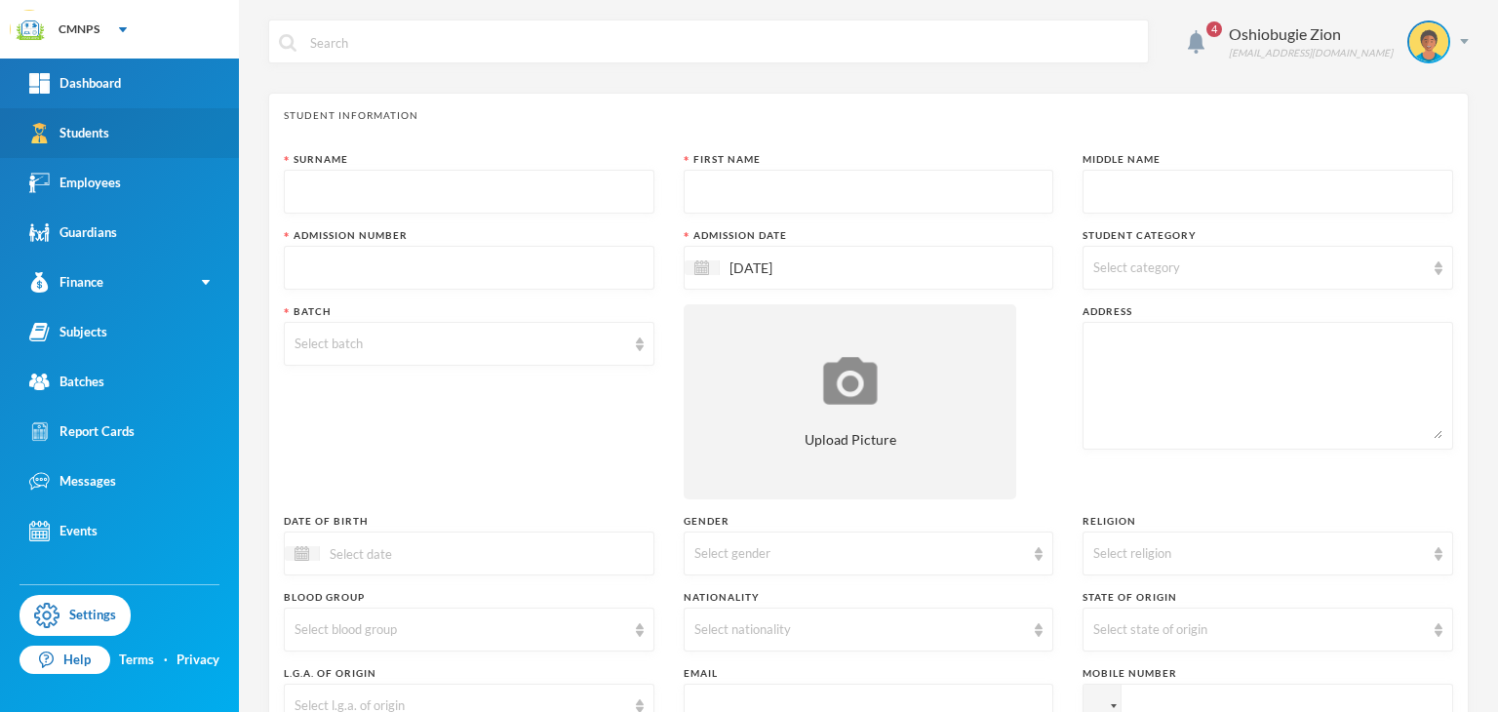
click at [170, 120] on link "Students" at bounding box center [119, 133] width 239 height 50
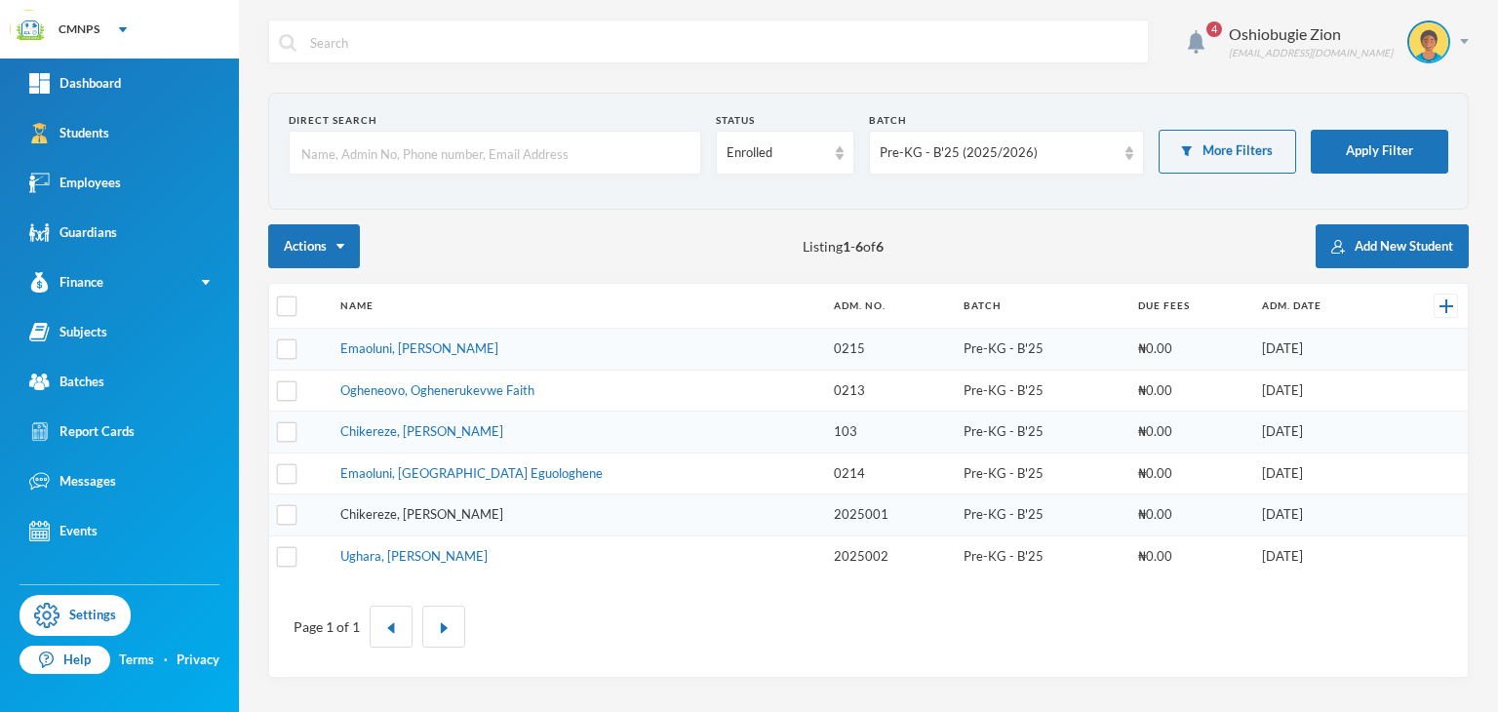
click at [452, 506] on link "Chikereze, [PERSON_NAME]" at bounding box center [421, 514] width 163 height 16
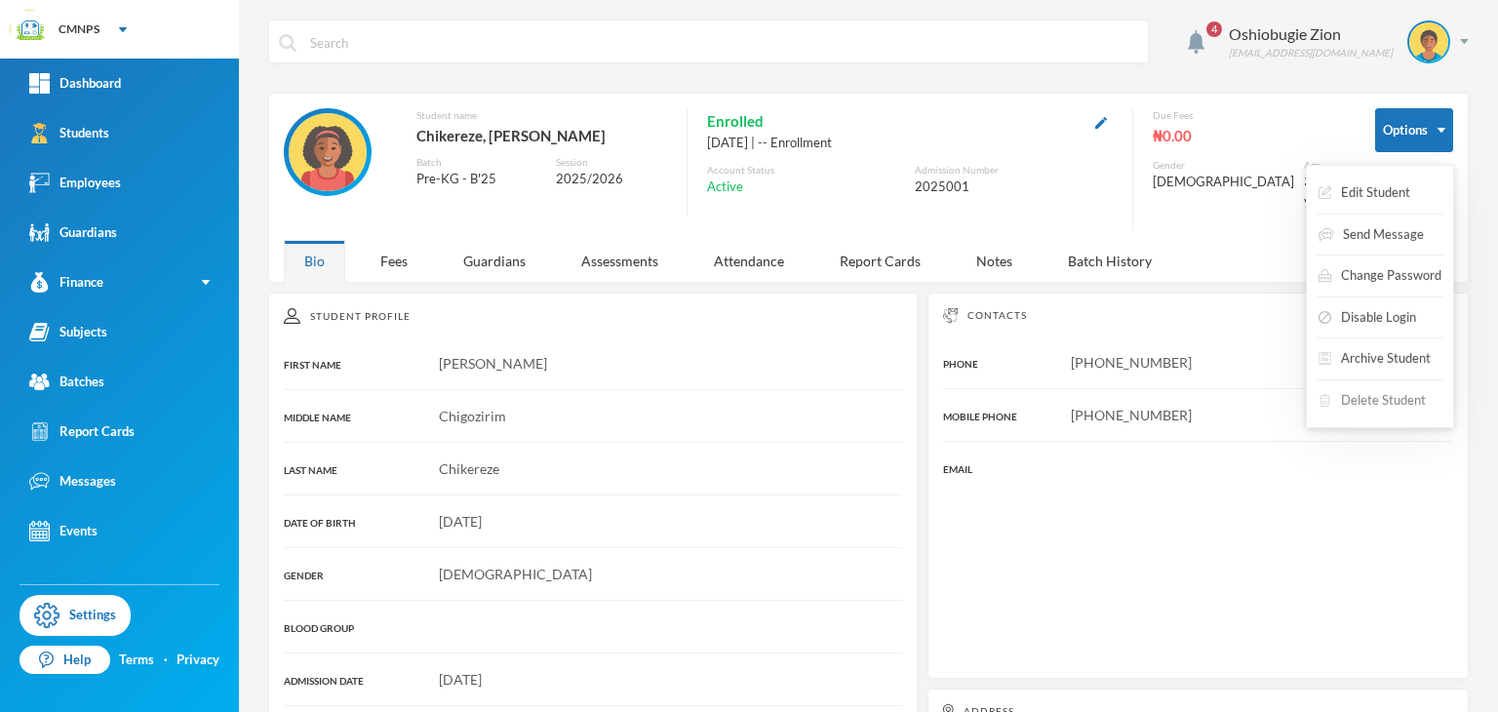
click at [1409, 391] on button "Delete Student" at bounding box center [1371, 400] width 111 height 35
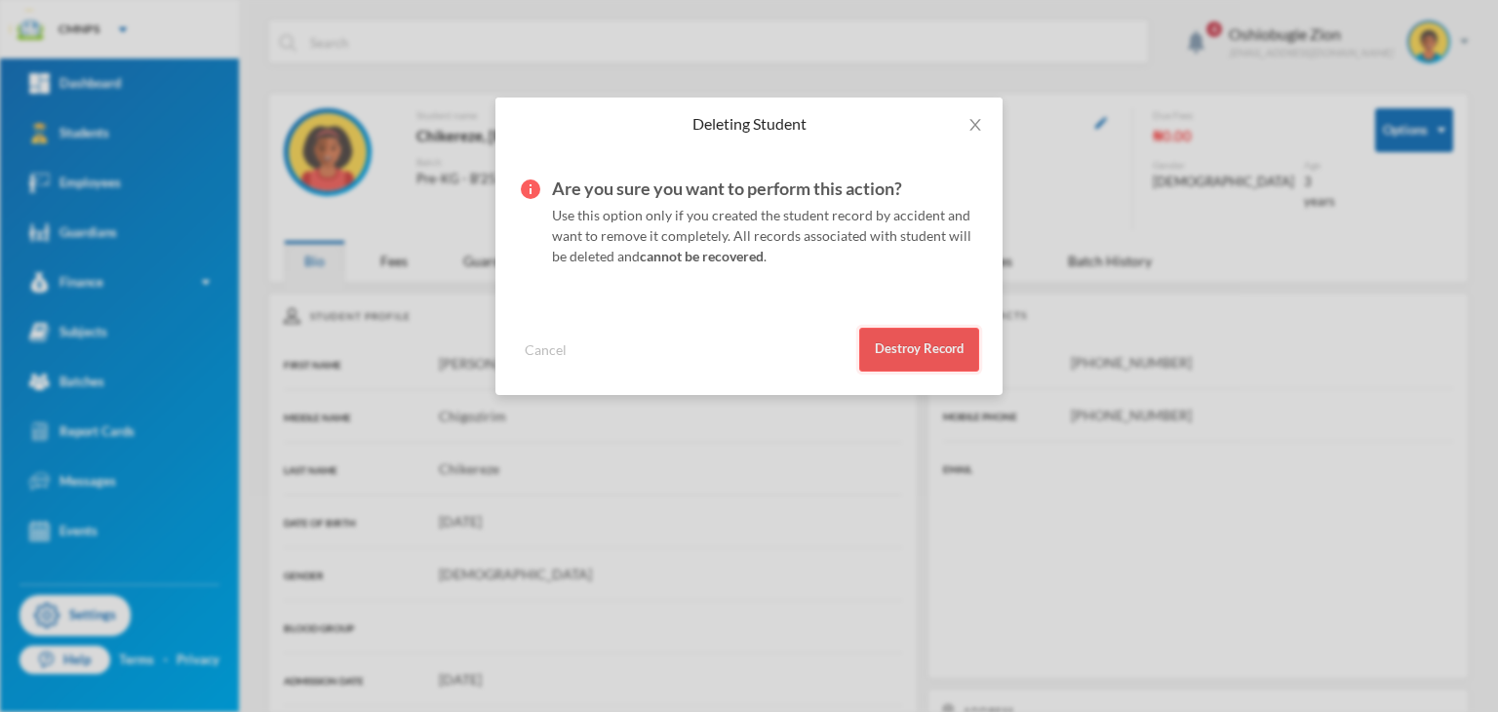
click at [913, 338] on button "Destroy Record" at bounding box center [919, 350] width 120 height 44
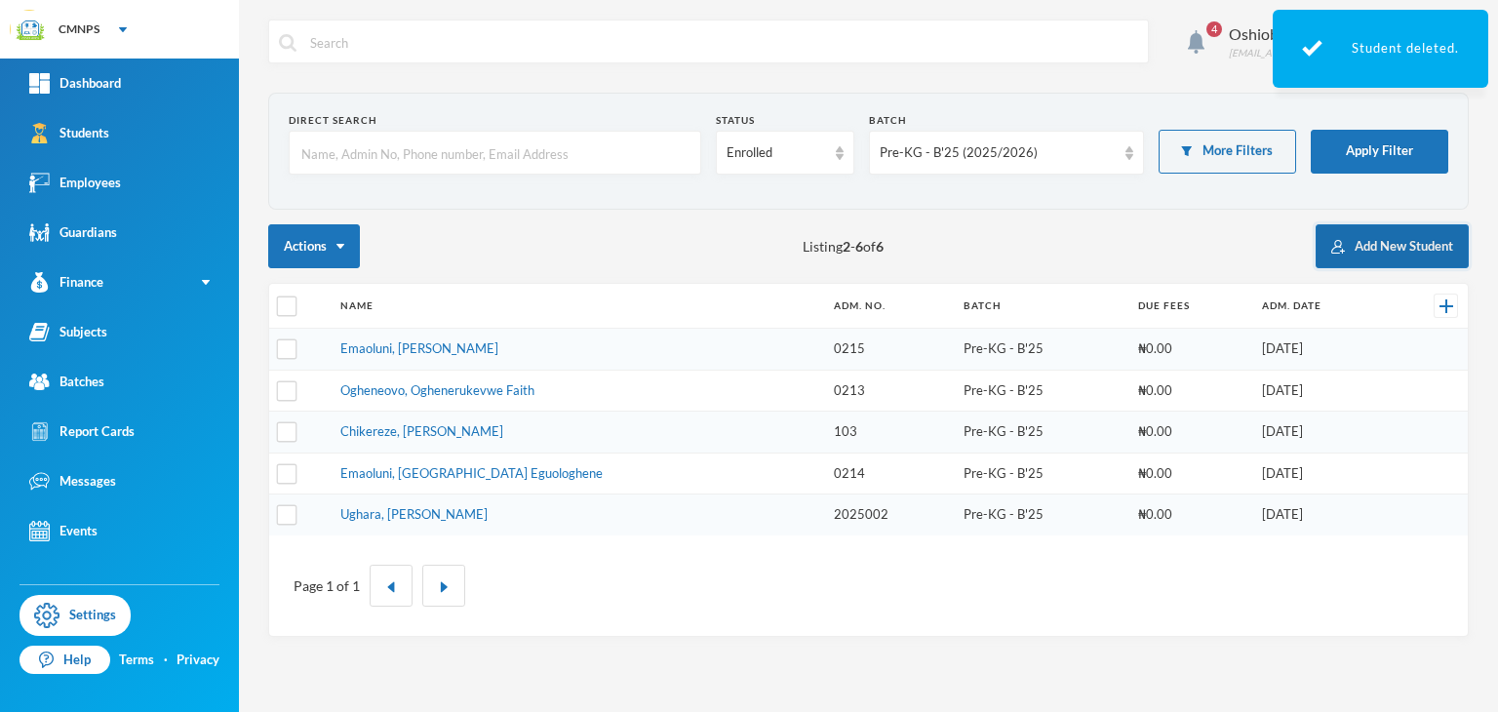
click at [1378, 233] on button "Add New Student" at bounding box center [1391, 246] width 153 height 44
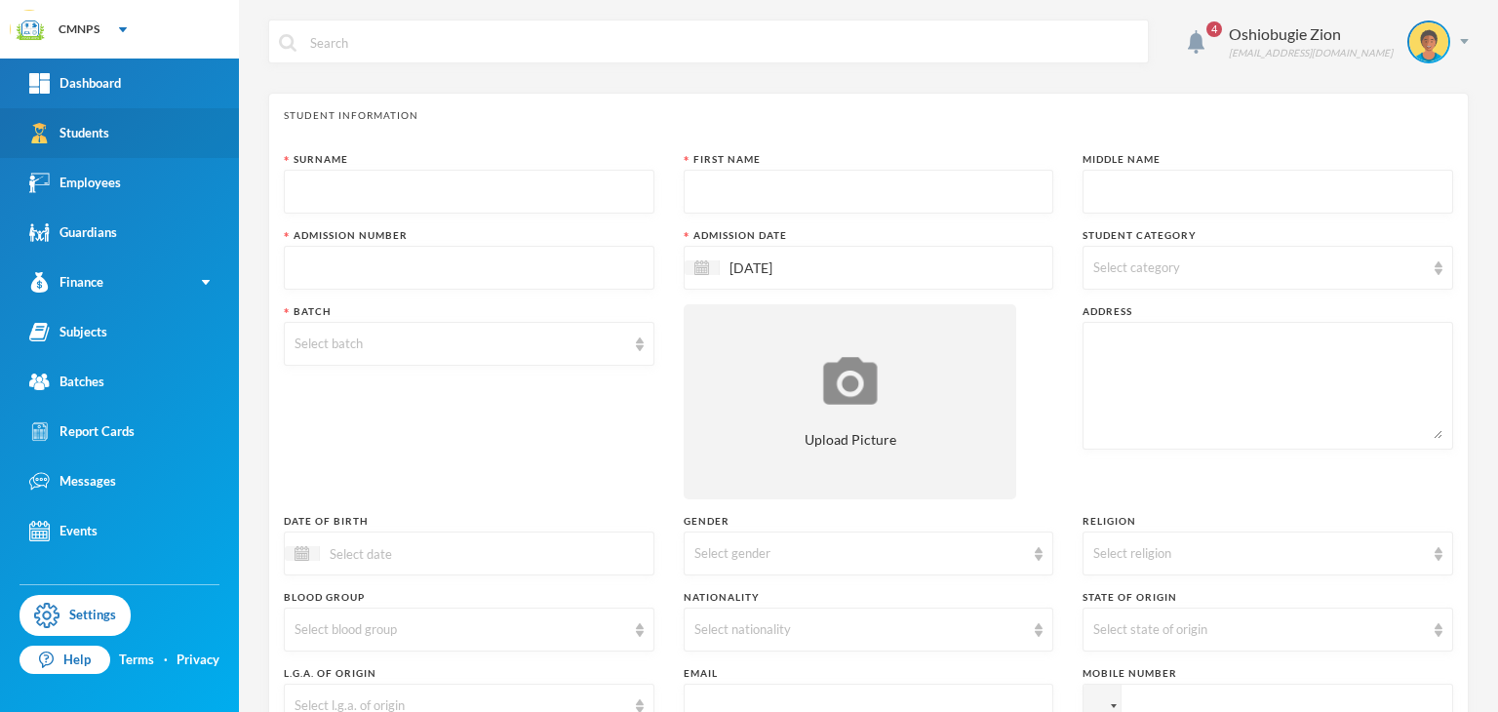
click at [34, 128] on img at bounding box center [39, 133] width 20 height 20
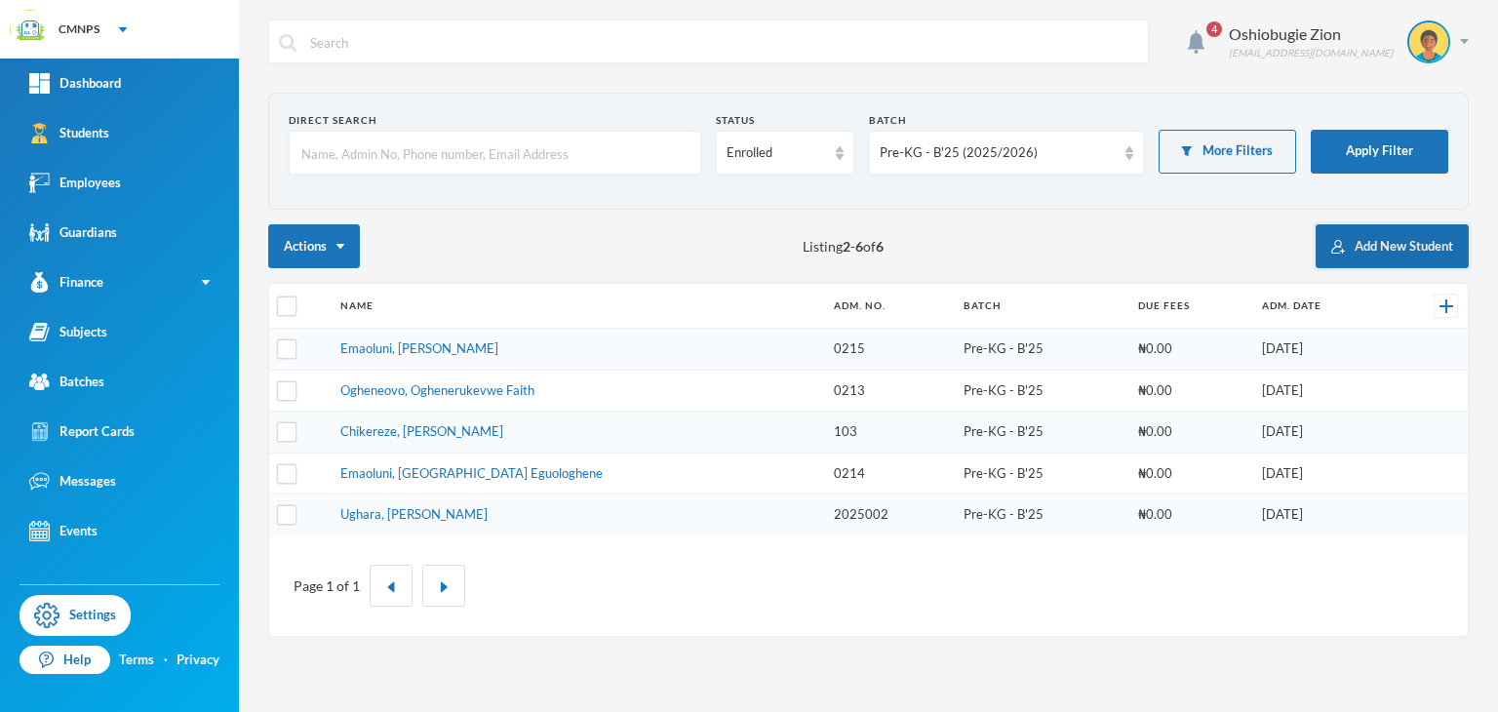
click at [1367, 239] on button "Add New Student" at bounding box center [1391, 246] width 153 height 44
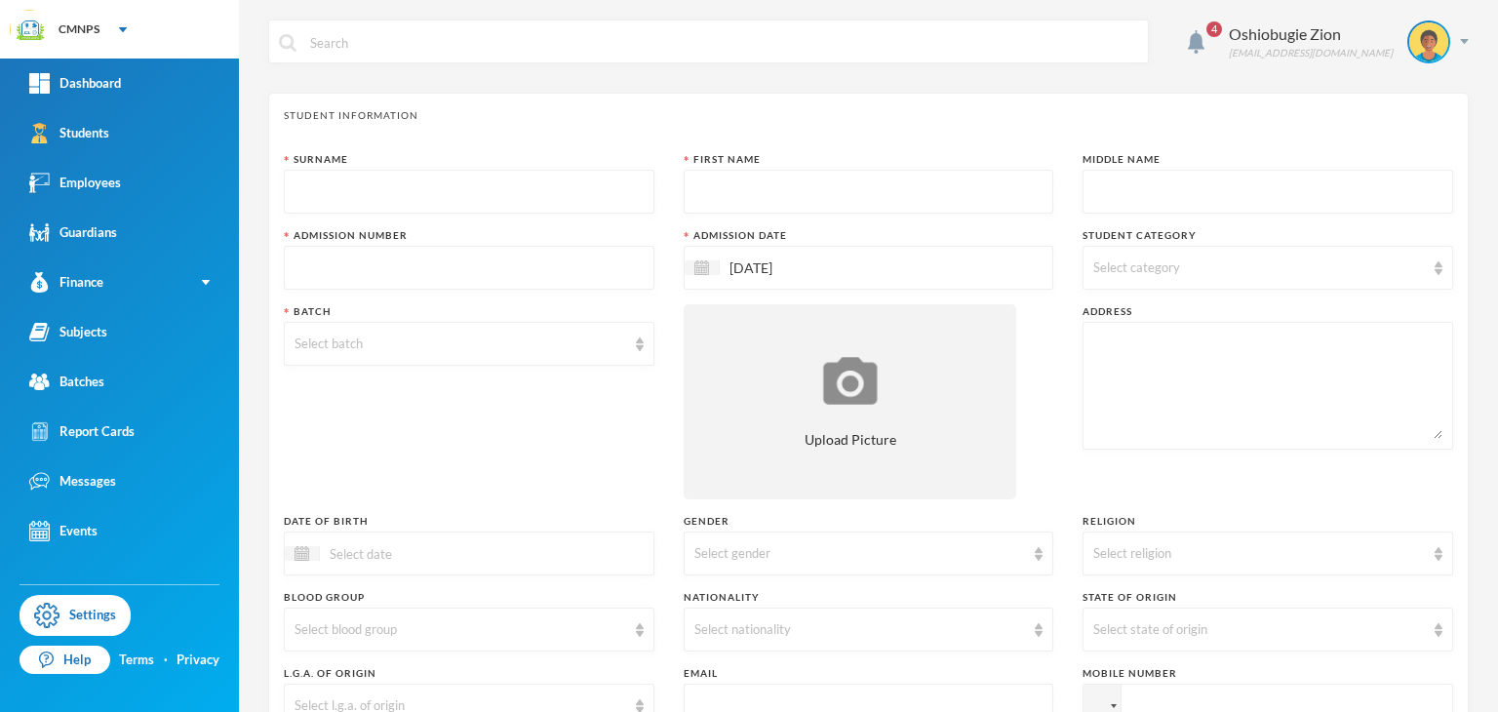
click at [432, 155] on div "Surname" at bounding box center [469, 159] width 371 height 15
click at [431, 179] on input "text" at bounding box center [468, 193] width 349 height 44
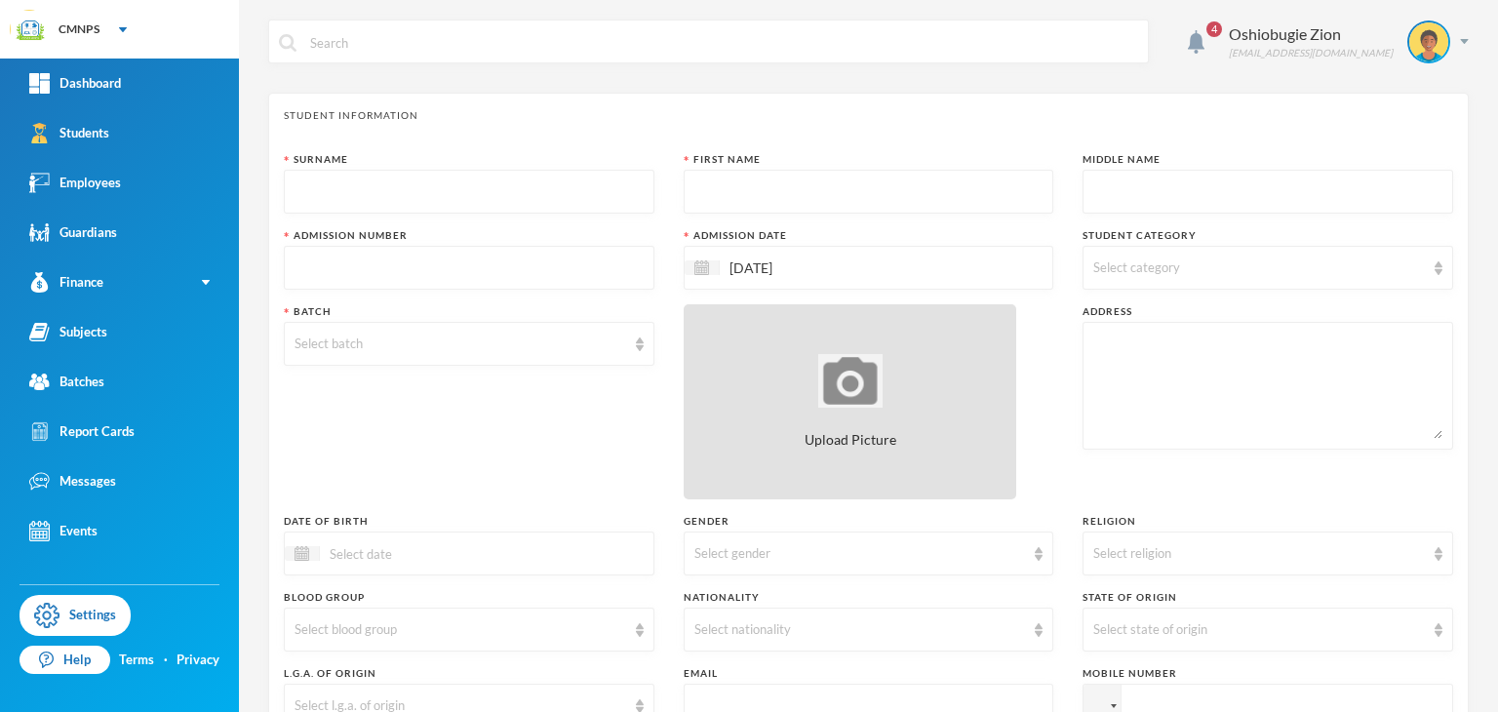
click at [874, 441] on span "Upload Picture" at bounding box center [850, 439] width 92 height 20
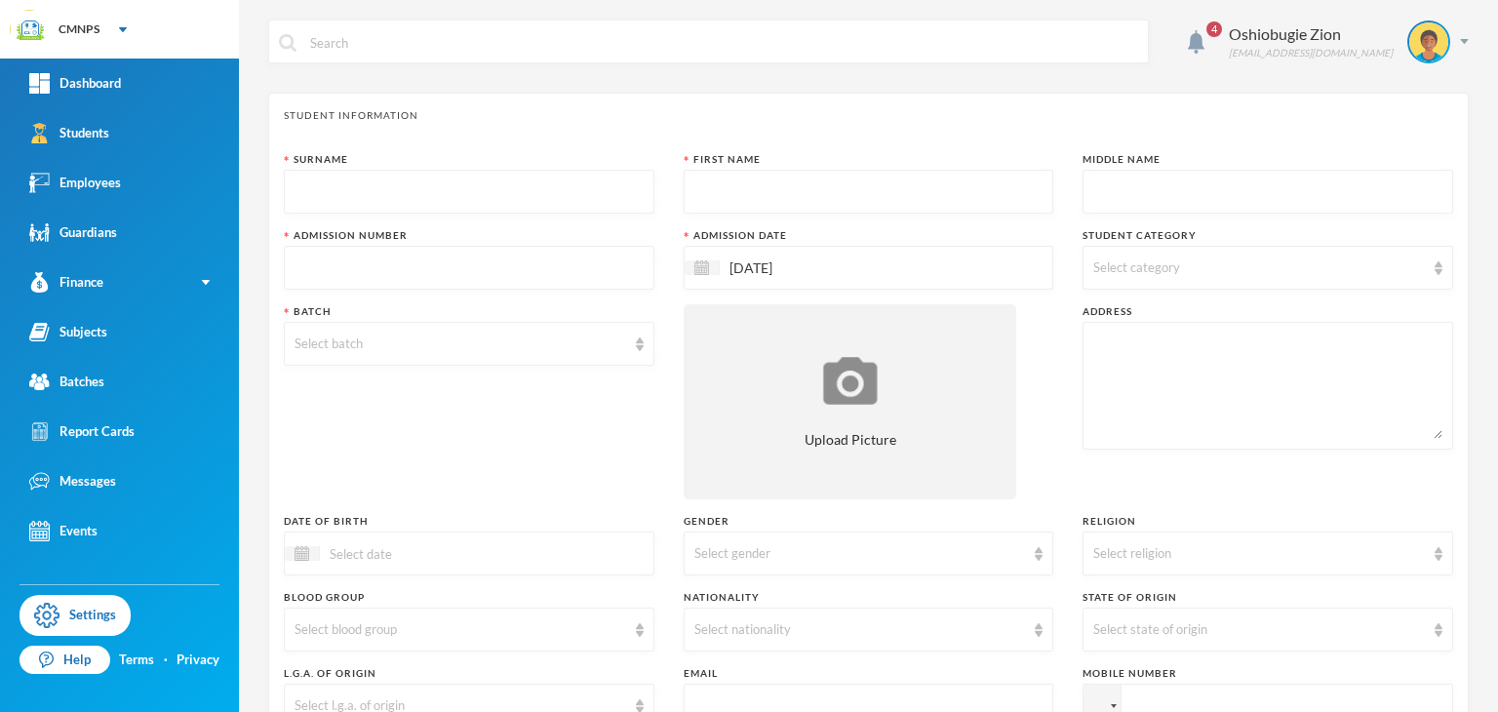
click at [349, 203] on input "text" at bounding box center [468, 193] width 349 height 44
type input "UWANOGHOR"
click at [707, 176] on input "text" at bounding box center [868, 193] width 349 height 44
type input "OGHENETEJIRI"
click at [1102, 185] on input "text" at bounding box center [1267, 193] width 349 height 44
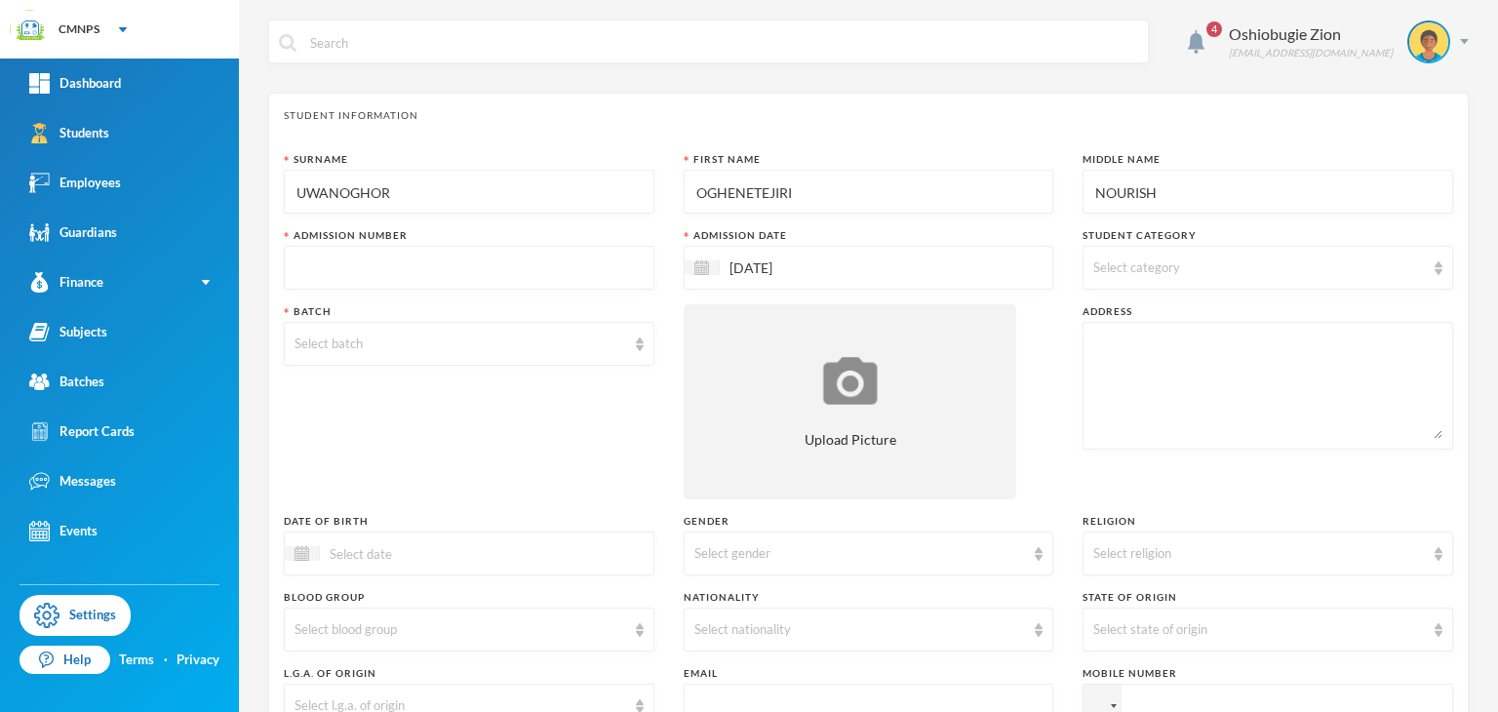
type input "NOURISH"
click at [550, 266] on input "text" at bounding box center [468, 269] width 349 height 44
click at [328, 267] on input "CME2025004" at bounding box center [468, 269] width 349 height 44
type input "2025004"
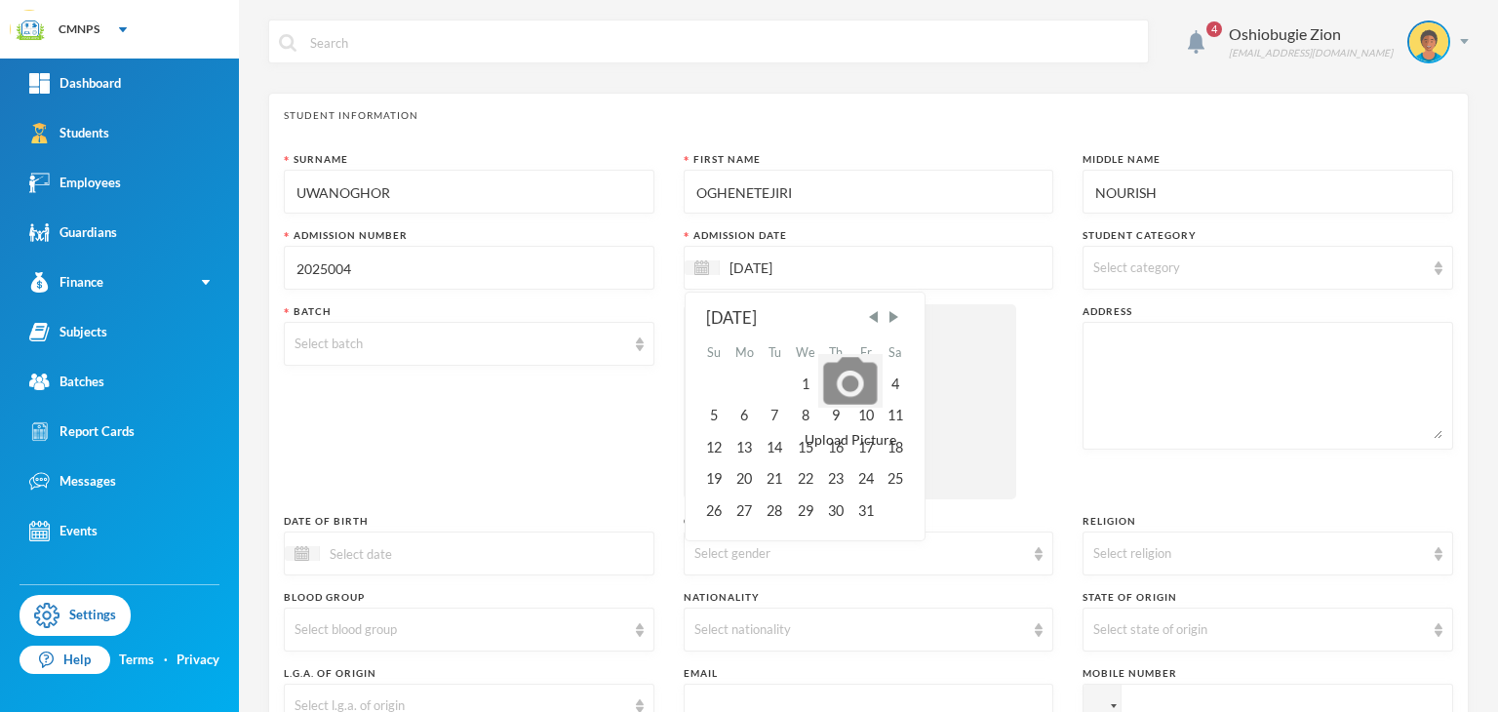
click at [738, 262] on input "[DATE]" at bounding box center [802, 267] width 164 height 22
click at [760, 264] on input "[DATE]" at bounding box center [802, 267] width 164 height 22
type input "[DATE]"
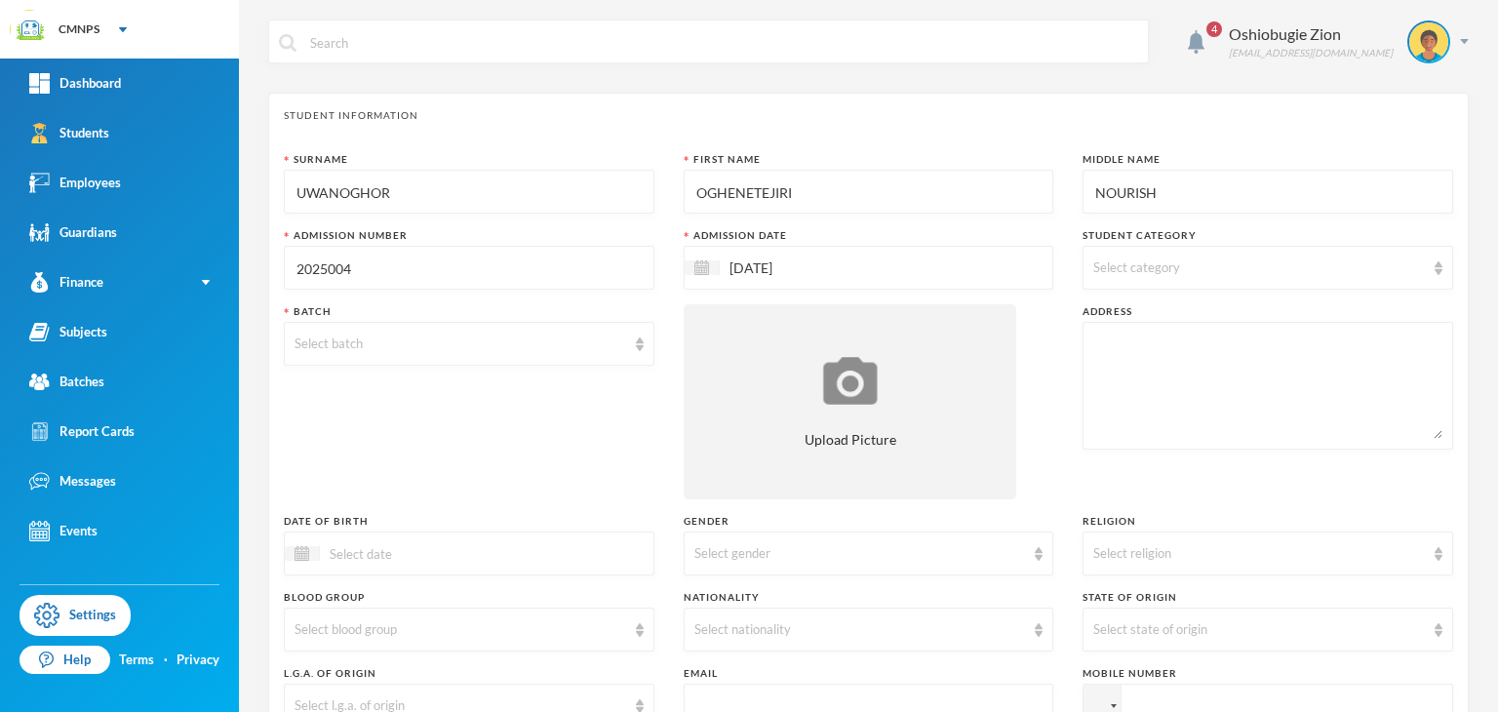
click at [1105, 263] on span "Select category" at bounding box center [1136, 267] width 87 height 16
click at [1047, 499] on div "Surname UWANOGHOR First Name OGHENETEJIRI Middle Name NOURISH Admission Number …" at bounding box center [868, 527] width 1169 height 750
click at [600, 347] on div "Select batch" at bounding box center [460, 344] width 332 height 20
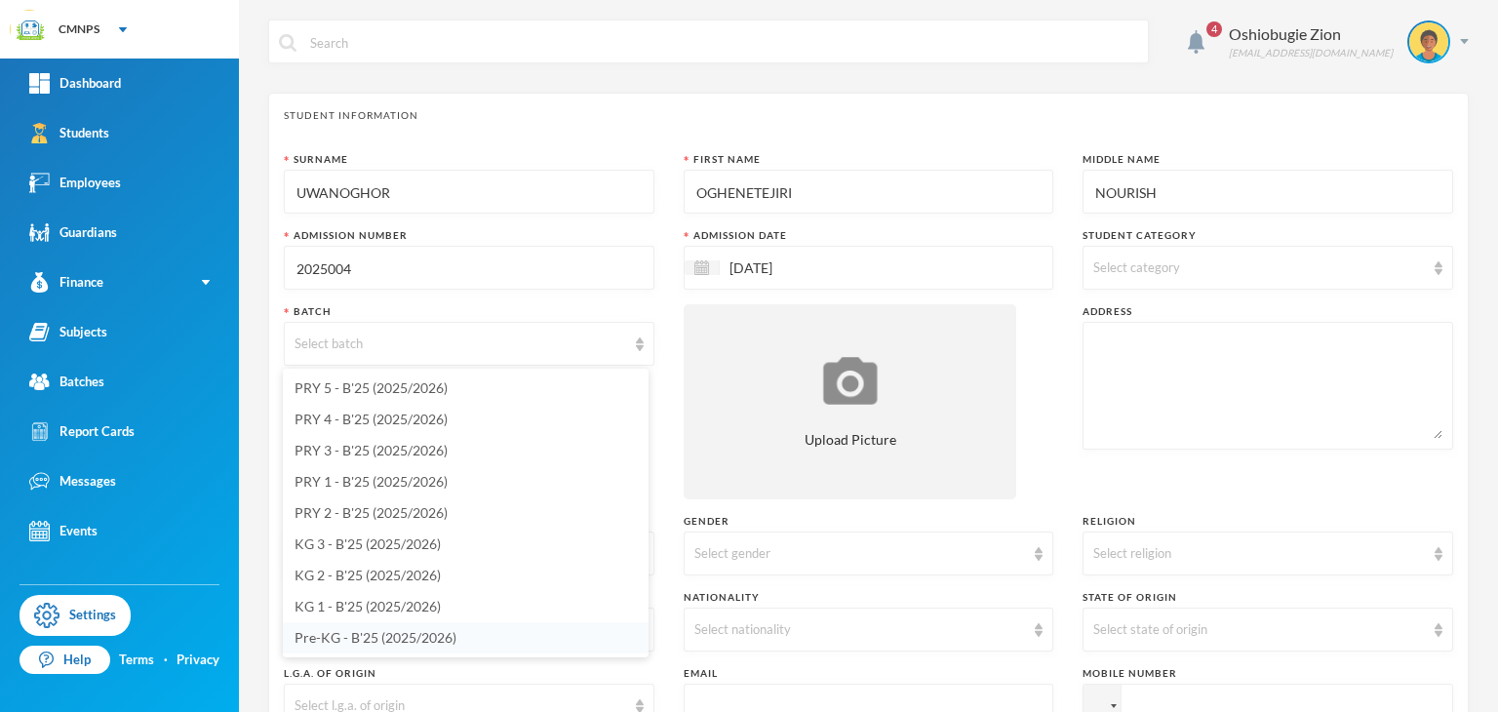
click at [412, 641] on span "Pre-KG - B'25 (2025/2026)" at bounding box center [375, 637] width 162 height 17
